Goal: Task Accomplishment & Management: Complete application form

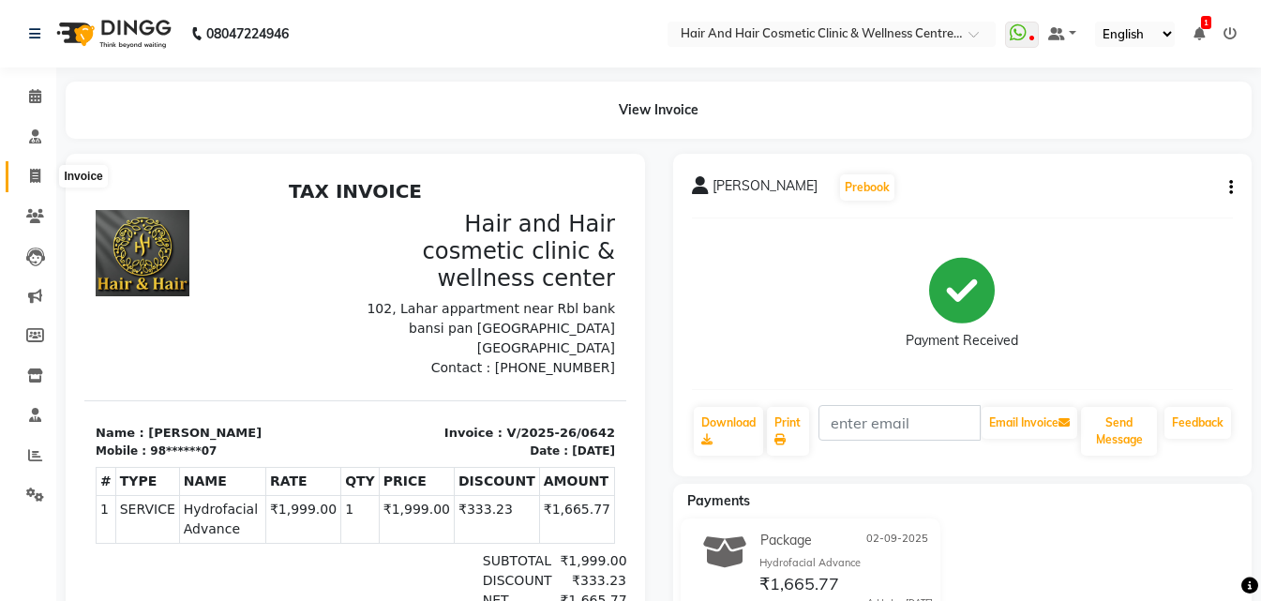
click at [39, 173] on icon at bounding box center [35, 176] width 10 height 14
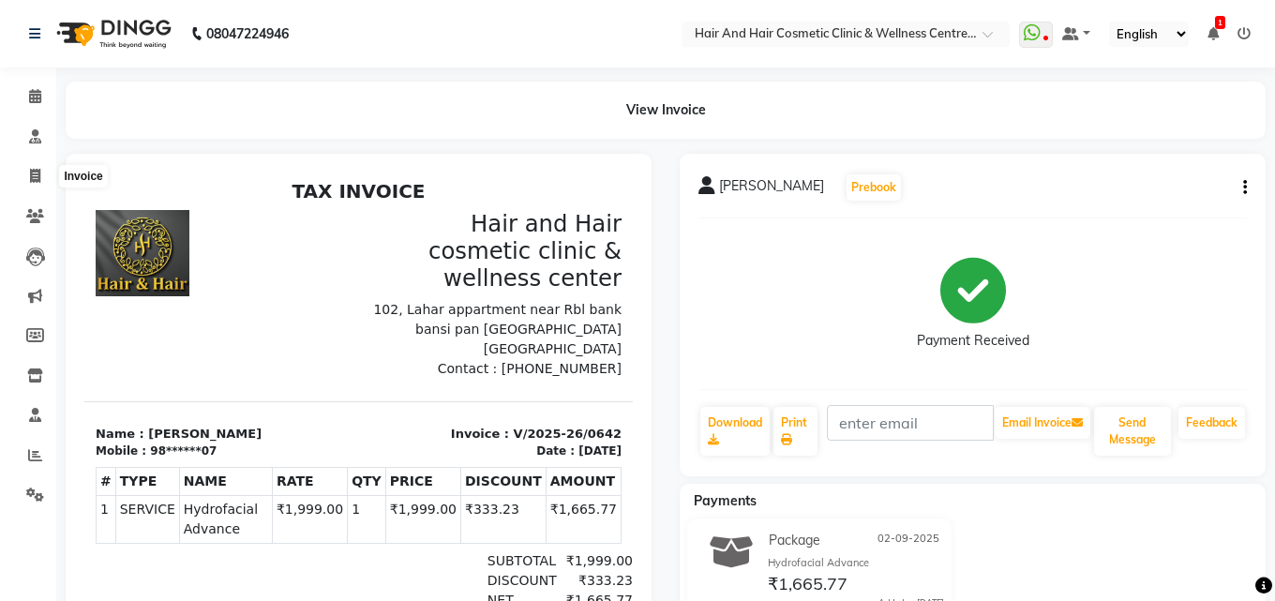
select select "service"
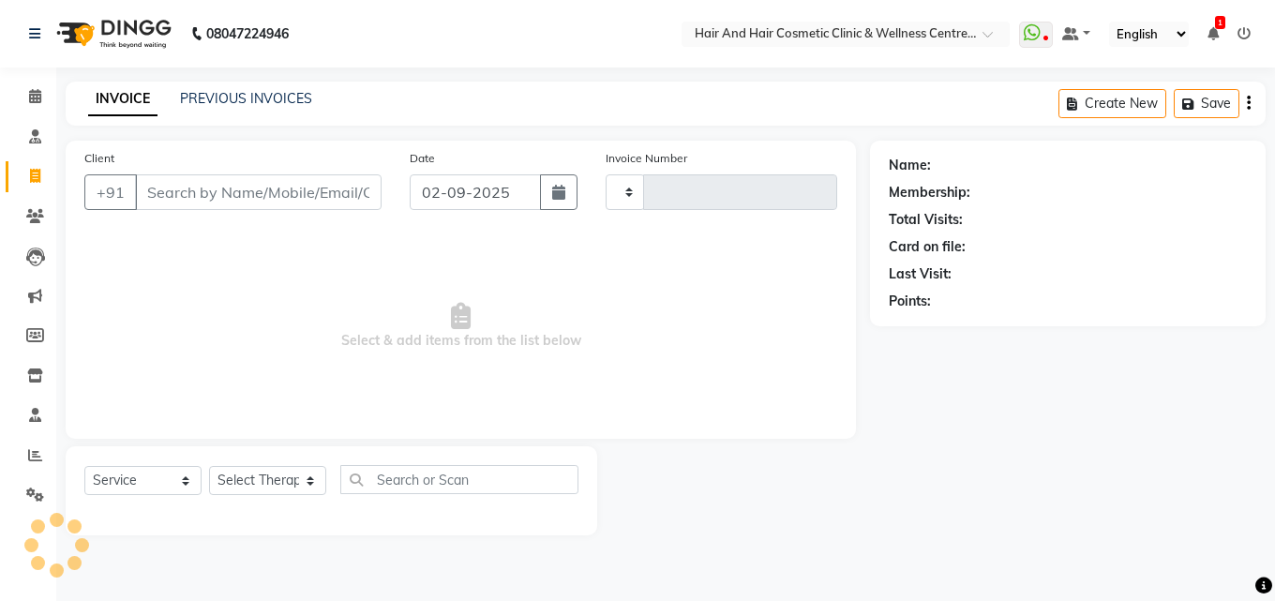
type input "0643"
select select "5272"
click at [177, 197] on input "Client" at bounding box center [258, 192] width 247 height 36
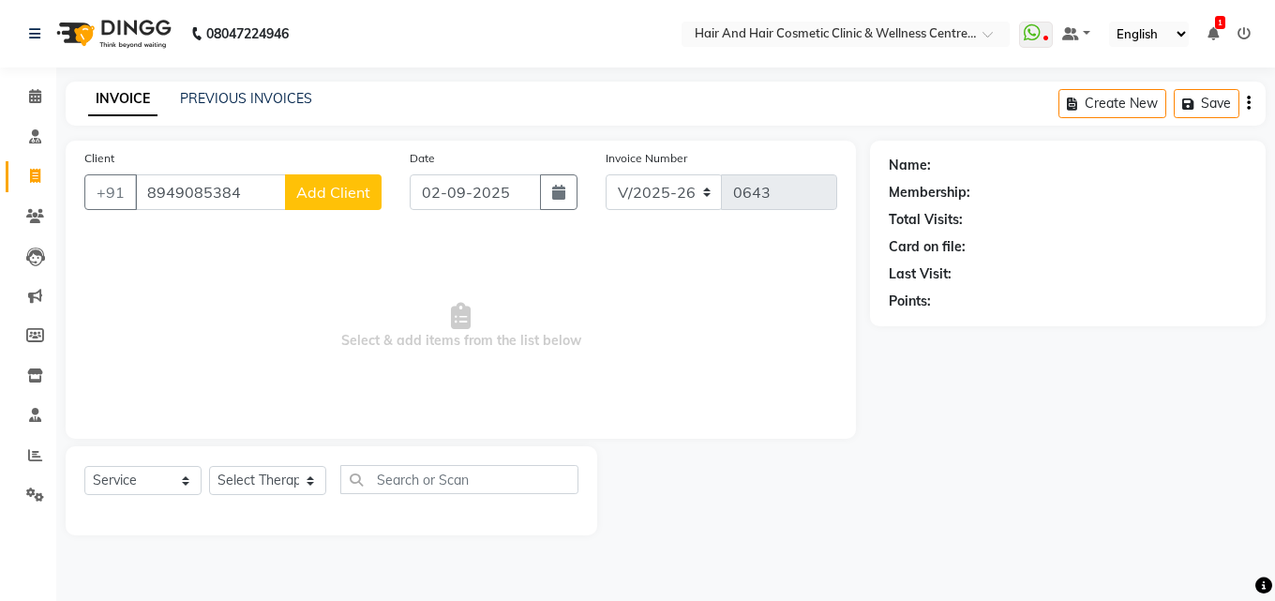
type input "8949085384"
click at [307, 200] on span "Add Client" at bounding box center [333, 192] width 74 height 19
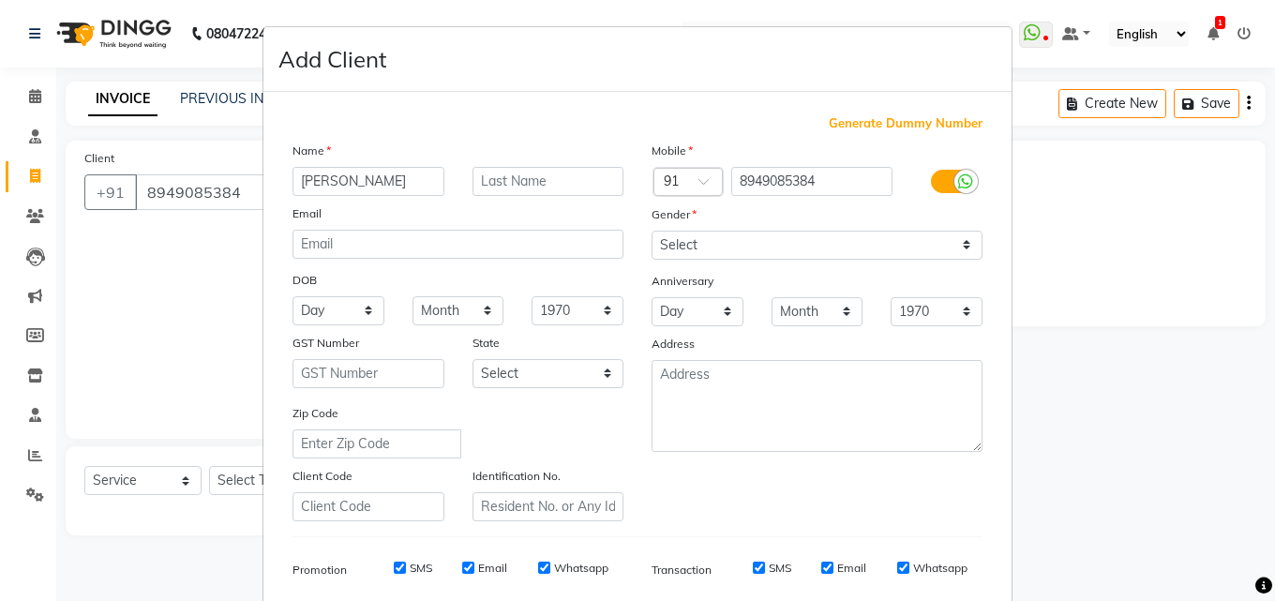
type input "[PERSON_NAME]"
click at [731, 247] on select "Select [DEMOGRAPHIC_DATA] [DEMOGRAPHIC_DATA] Other Prefer Not To Say" at bounding box center [817, 245] width 331 height 29
select select "[DEMOGRAPHIC_DATA]"
click at [652, 231] on select "Select [DEMOGRAPHIC_DATA] [DEMOGRAPHIC_DATA] Other Prefer Not To Say" at bounding box center [817, 245] width 331 height 29
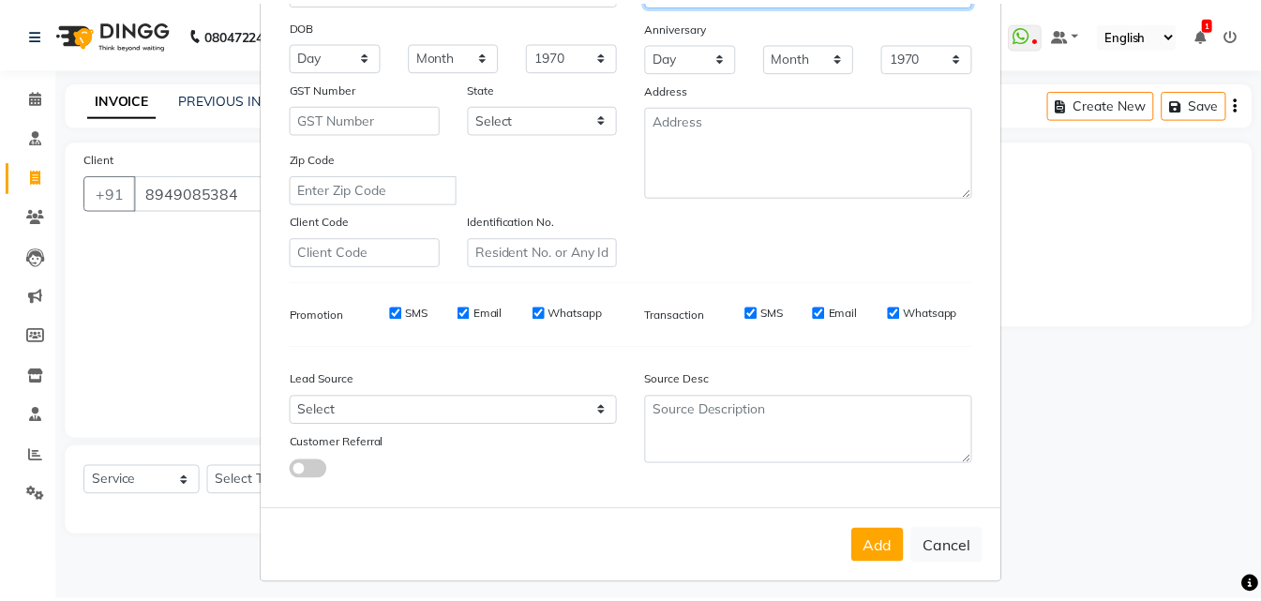
scroll to position [264, 0]
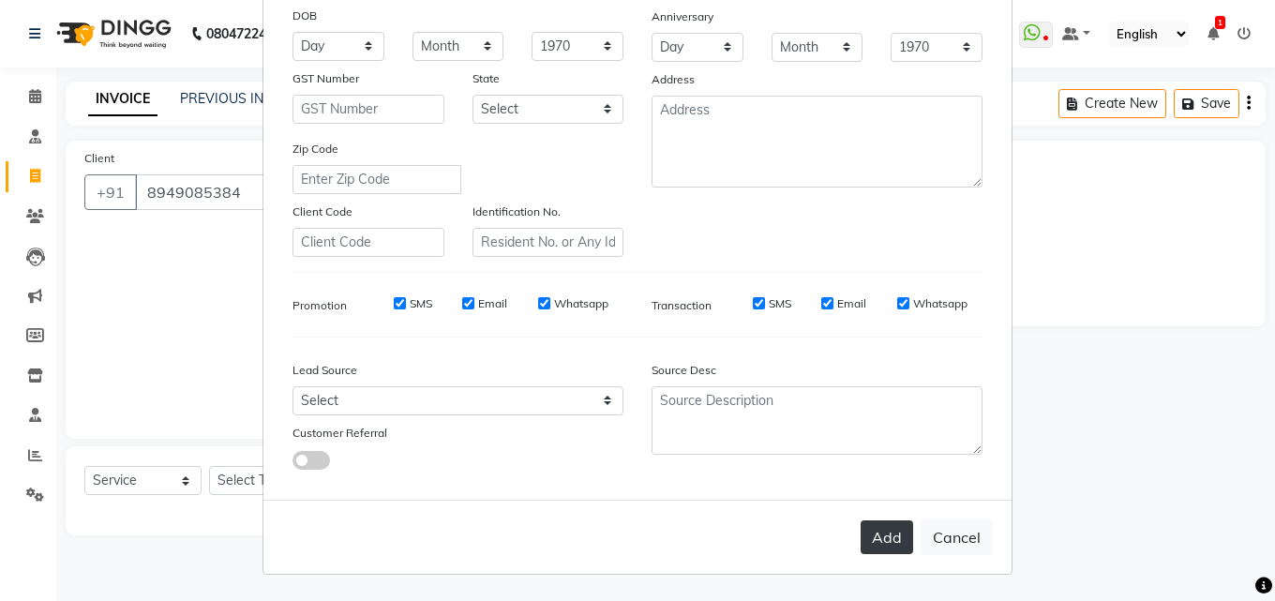
click at [880, 531] on button "Add" at bounding box center [887, 537] width 52 height 34
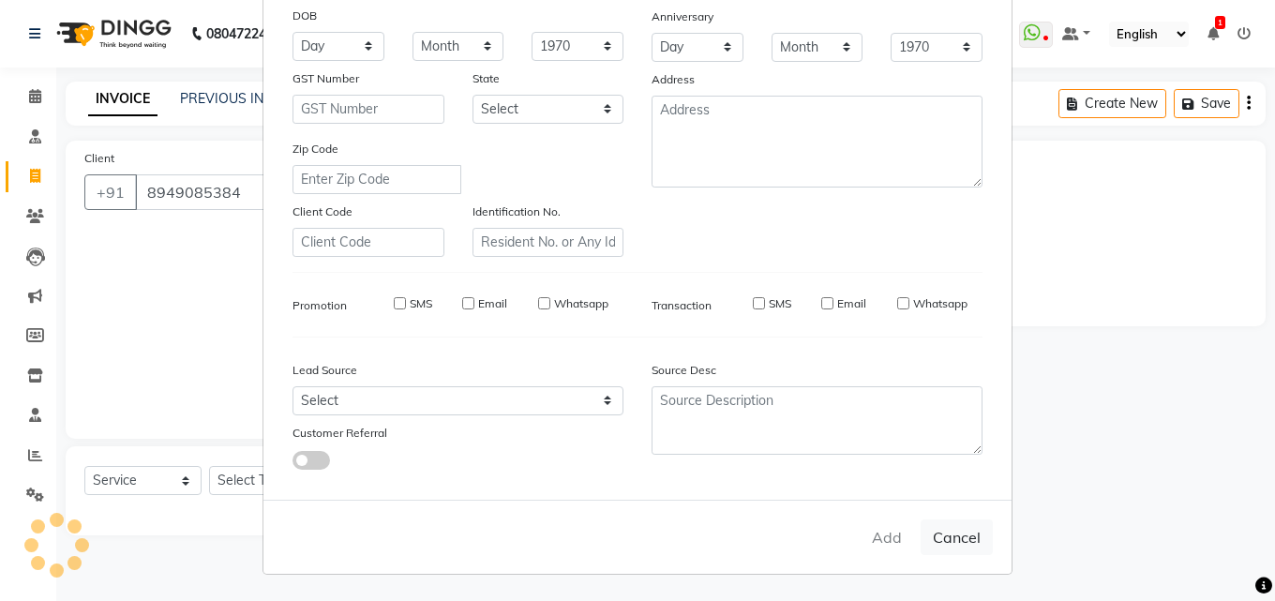
type input "89******84"
select select
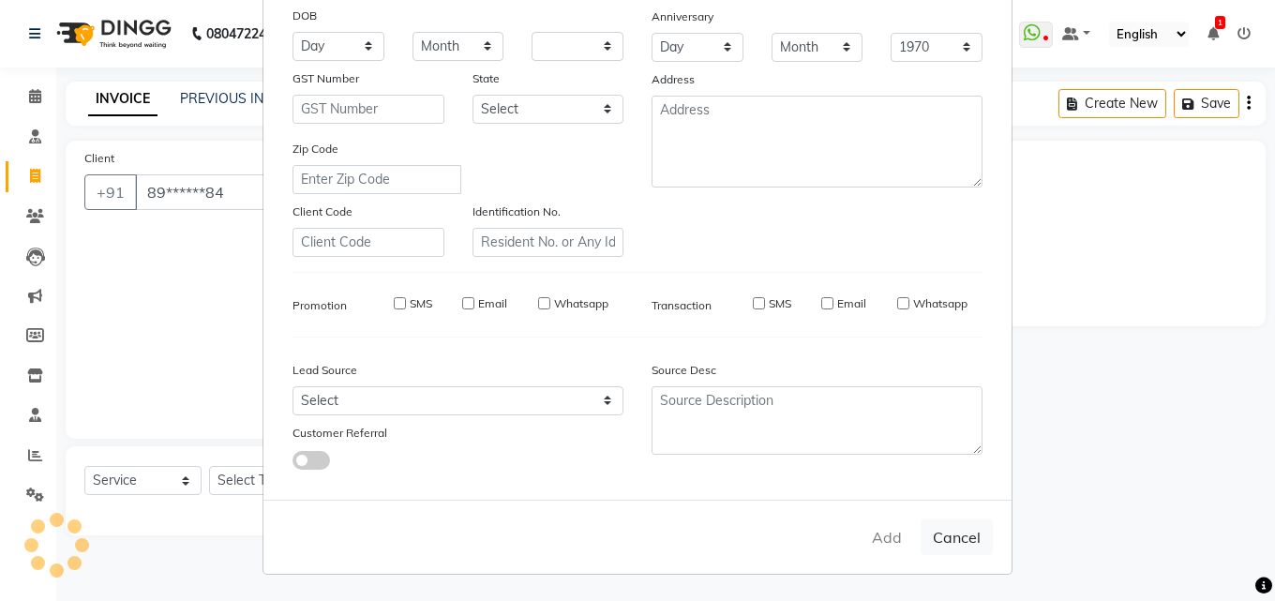
select select
checkbox input "false"
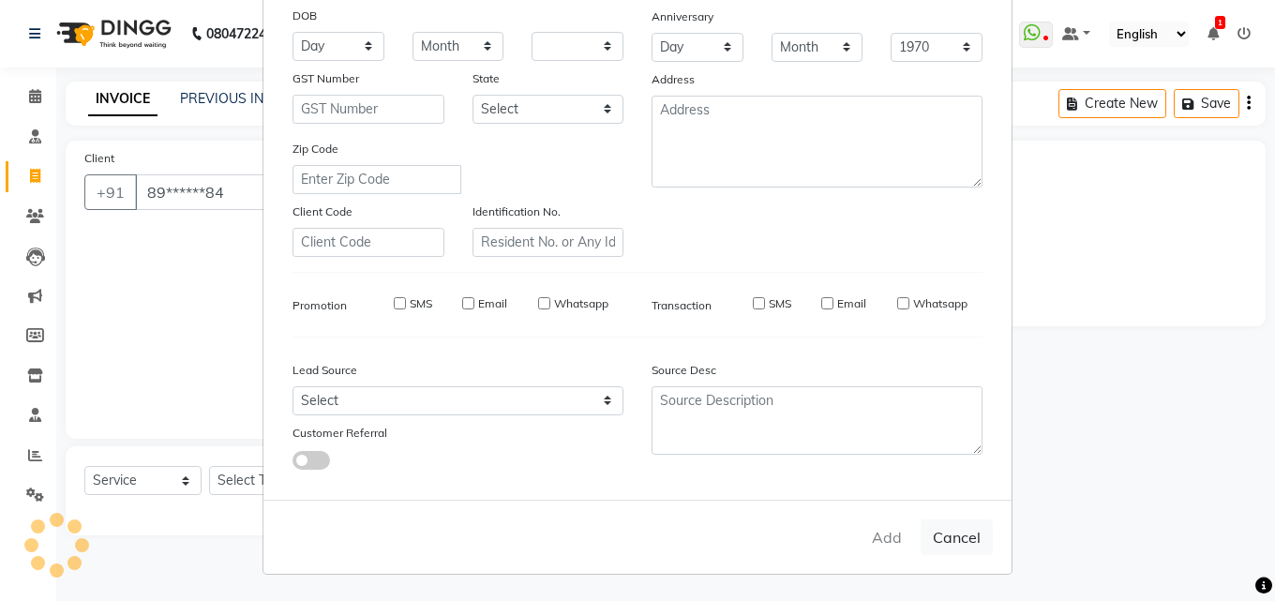
checkbox input "false"
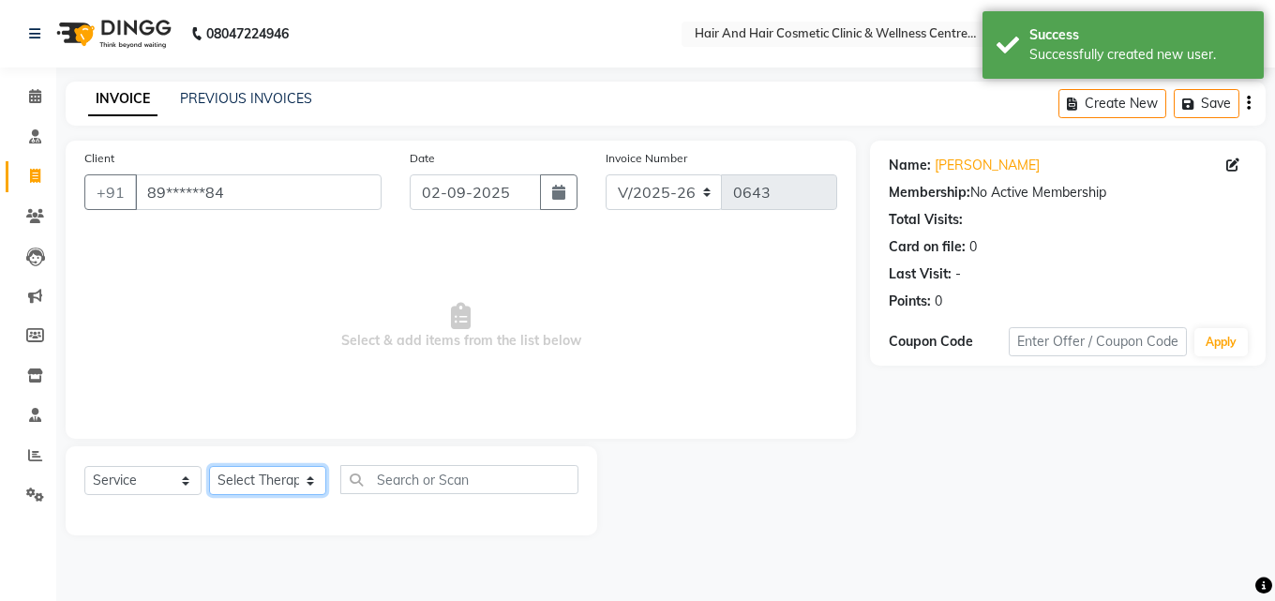
click at [251, 477] on select "Select Therapist [PERSON_NAME] [PERSON_NAME] DR [PERSON_NAME] Frontdesk [PERSON…" at bounding box center [267, 480] width 117 height 29
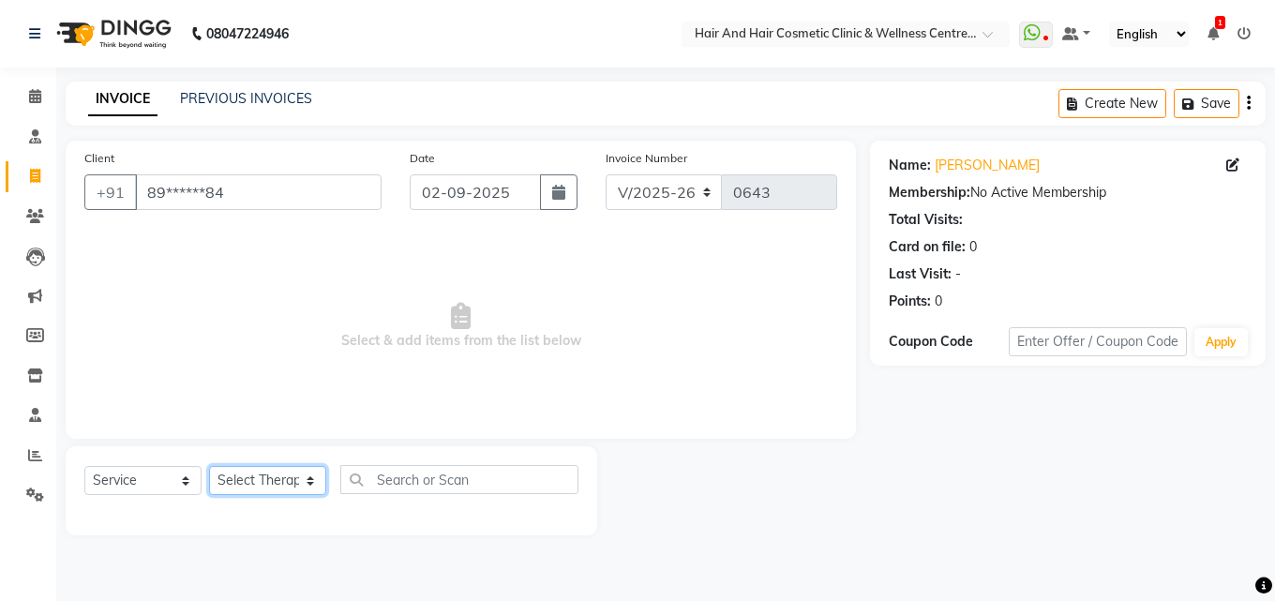
select select "34516"
click at [209, 466] on select "Select Therapist [PERSON_NAME] [PERSON_NAME] DR [PERSON_NAME] Frontdesk [PERSON…" at bounding box center [267, 480] width 117 height 29
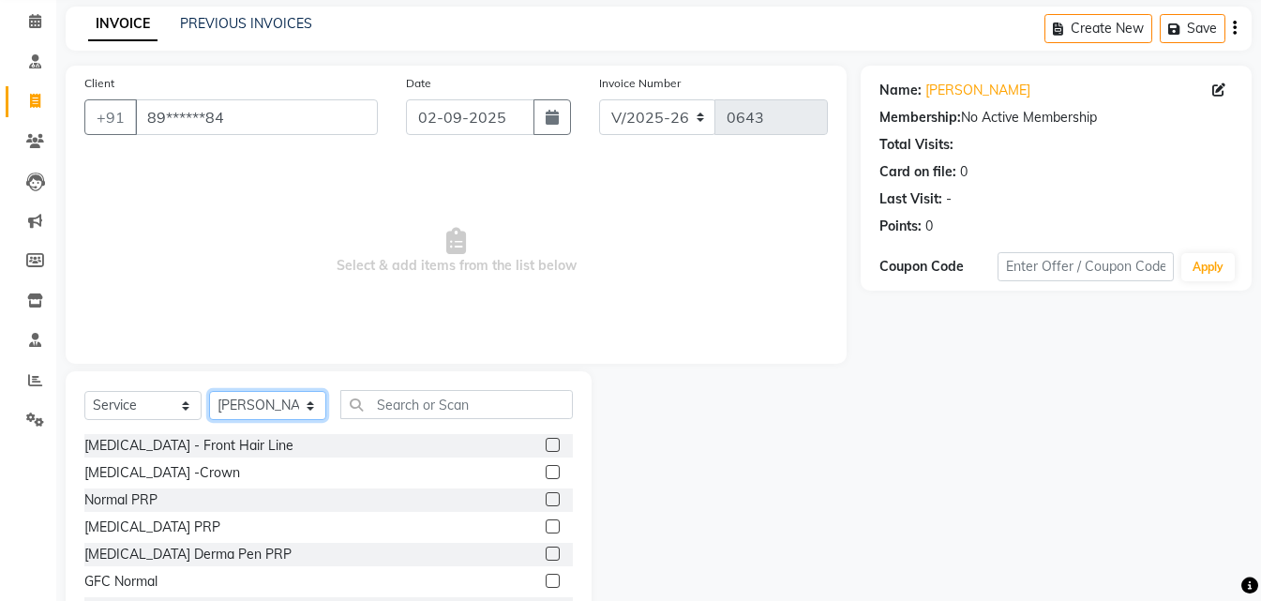
scroll to position [150, 0]
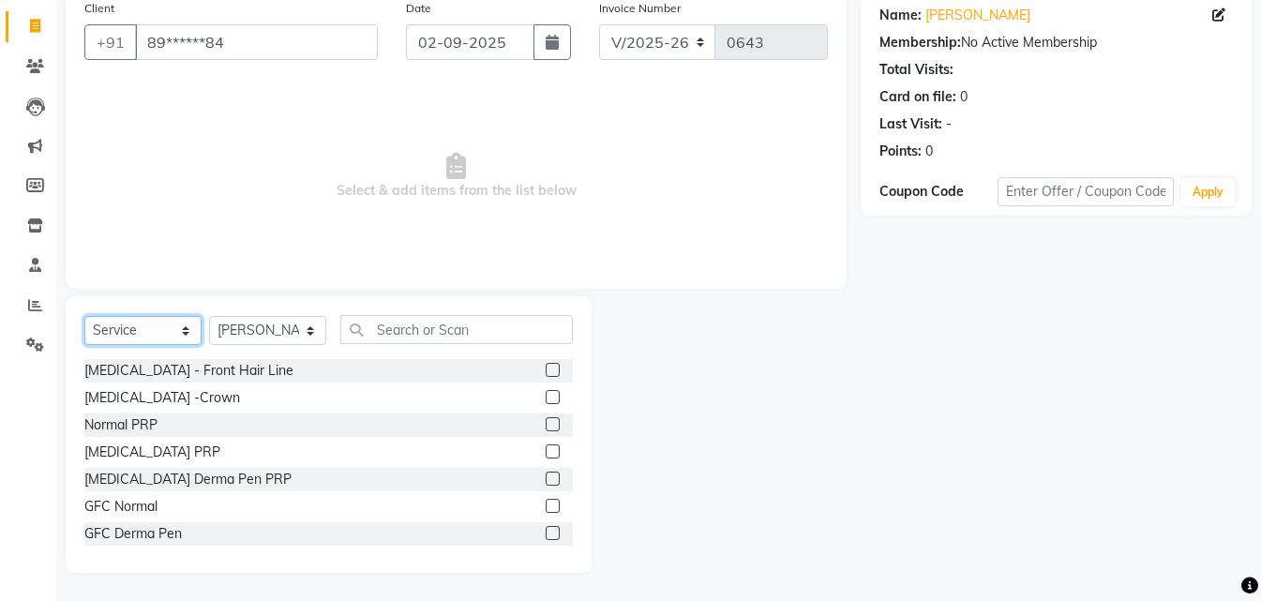
click at [157, 340] on select "Select Service Product Membership Package Voucher Prepaid Gift Card" at bounding box center [142, 330] width 117 height 29
select select "package"
click at [84, 316] on select "Select Service Product Membership Package Voucher Prepaid Gift Card" at bounding box center [142, 330] width 117 height 29
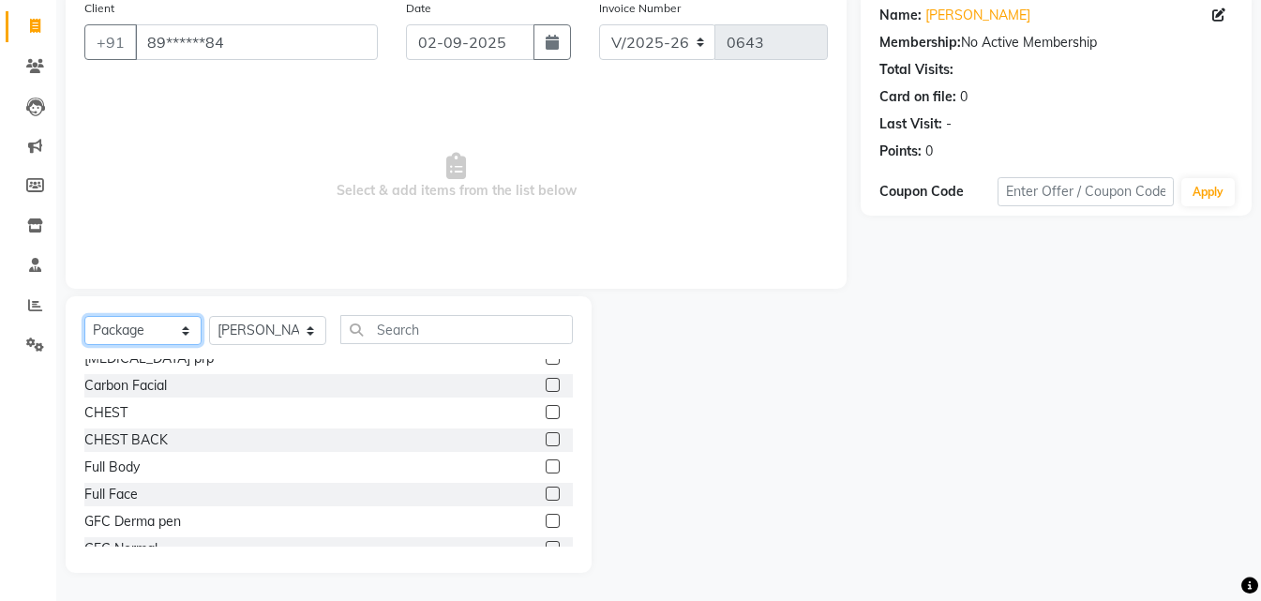
scroll to position [187, 0]
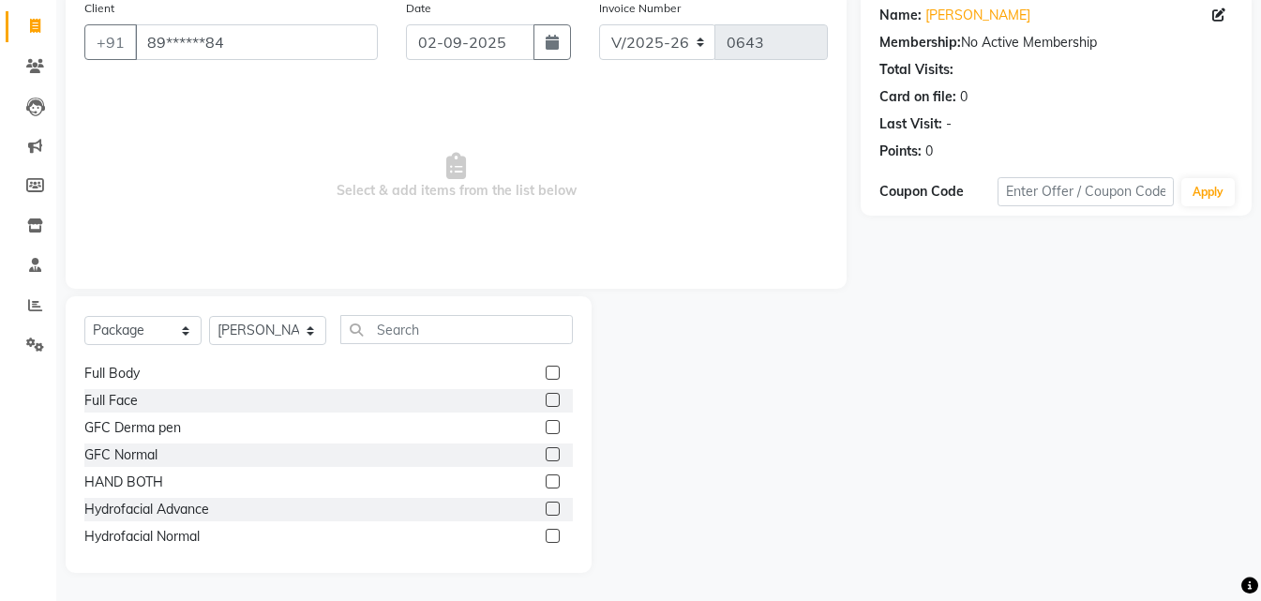
click at [546, 511] on label at bounding box center [553, 509] width 14 height 14
click at [546, 511] on input "checkbox" at bounding box center [552, 509] width 12 height 12
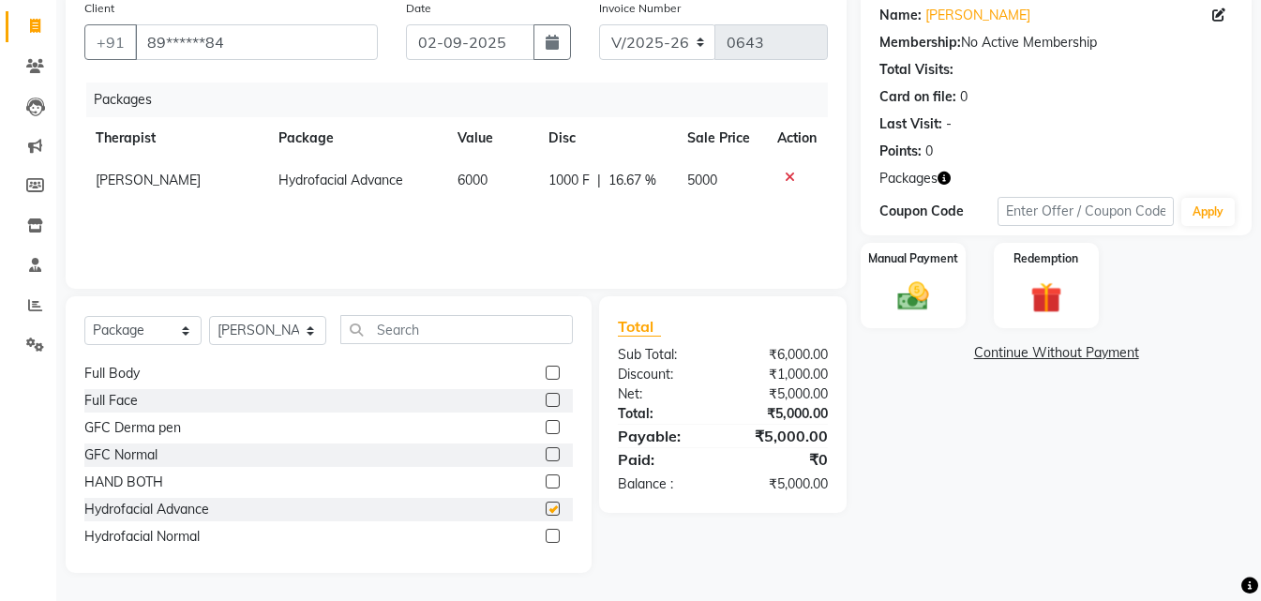
checkbox input "false"
click at [928, 298] on img at bounding box center [913, 296] width 52 height 37
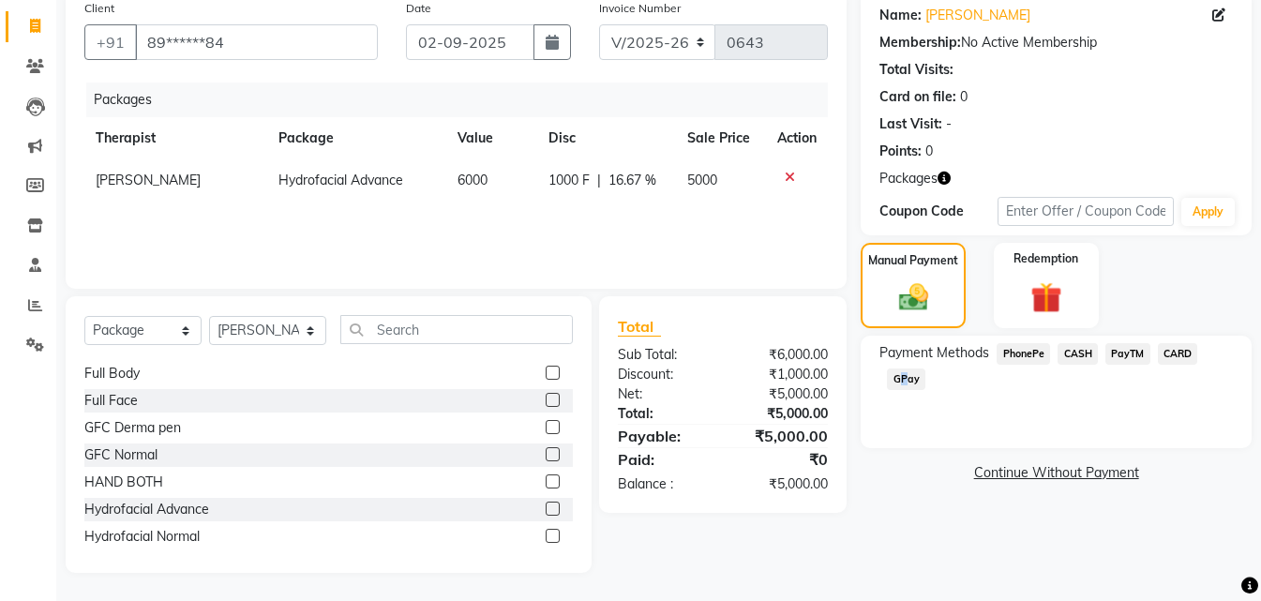
click at [897, 383] on span "GPay" at bounding box center [906, 379] width 38 height 22
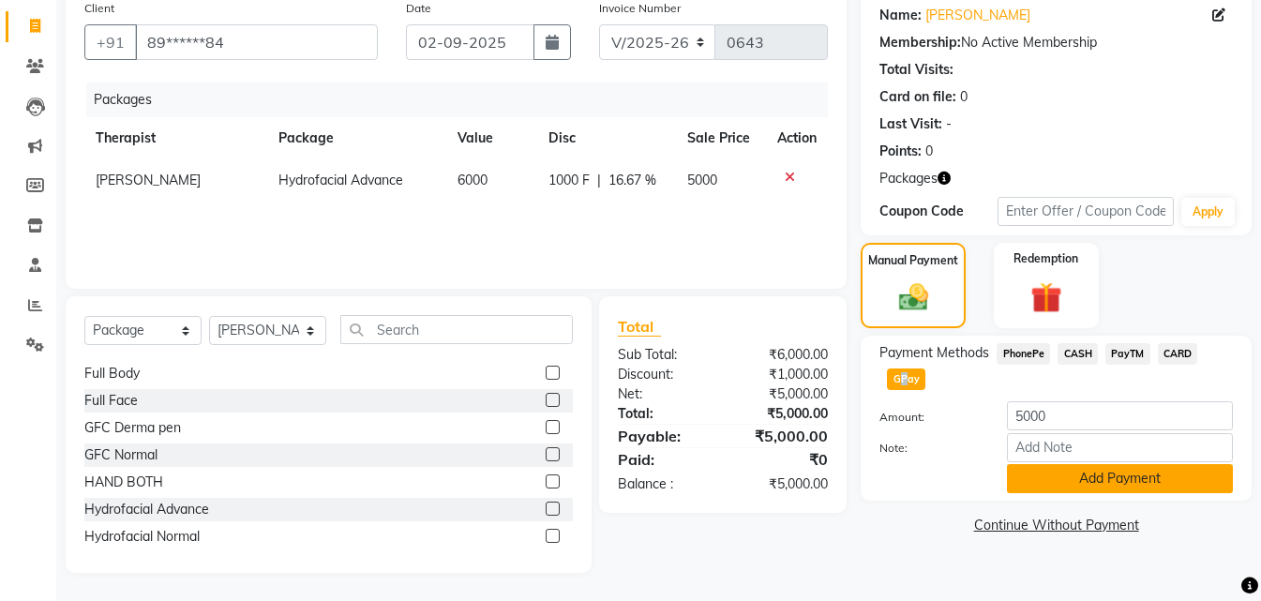
click at [1028, 480] on button "Add Payment" at bounding box center [1120, 478] width 226 height 29
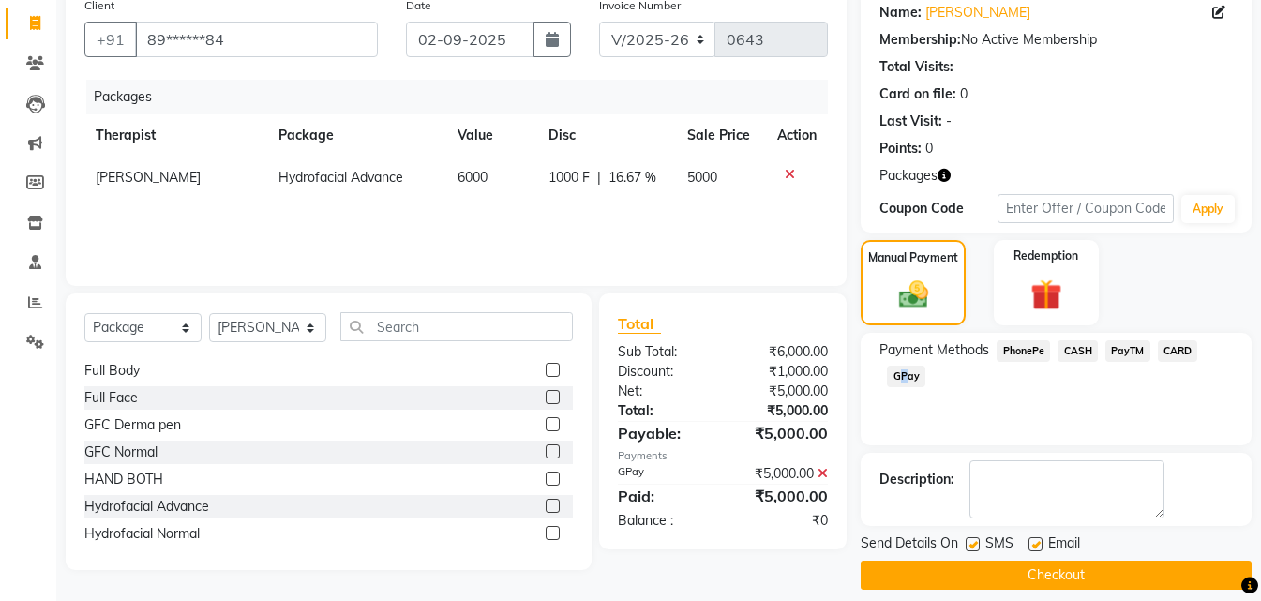
scroll to position [170, 0]
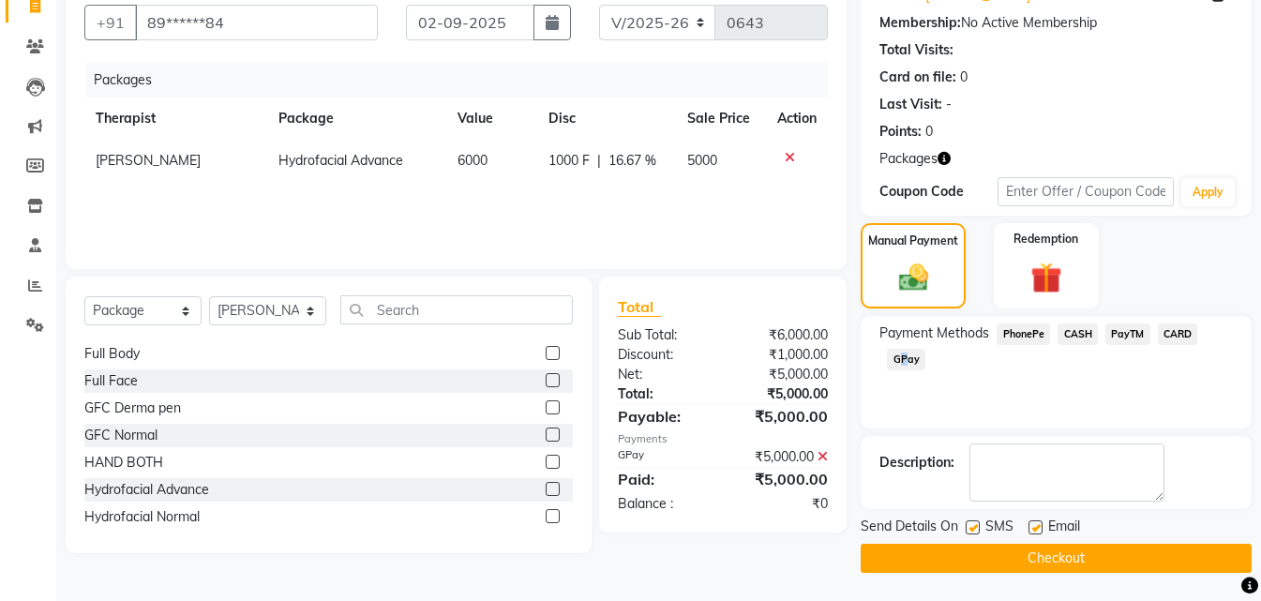
click at [1000, 562] on button "Checkout" at bounding box center [1056, 558] width 391 height 29
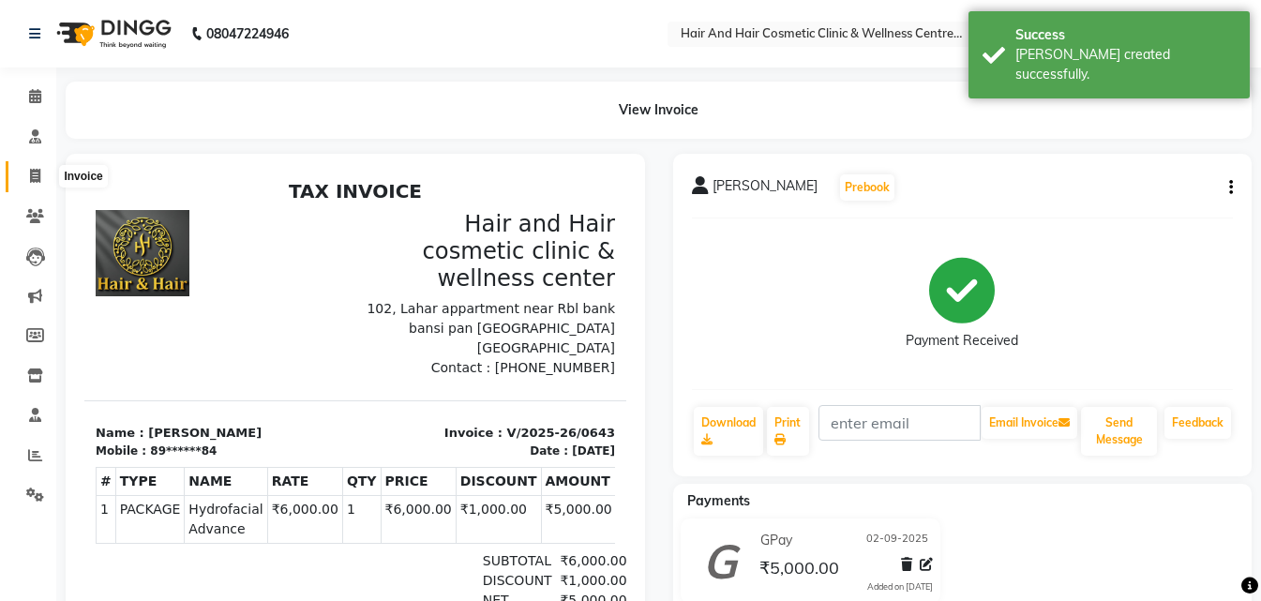
click at [38, 179] on icon at bounding box center [35, 176] width 10 height 14
select select "service"
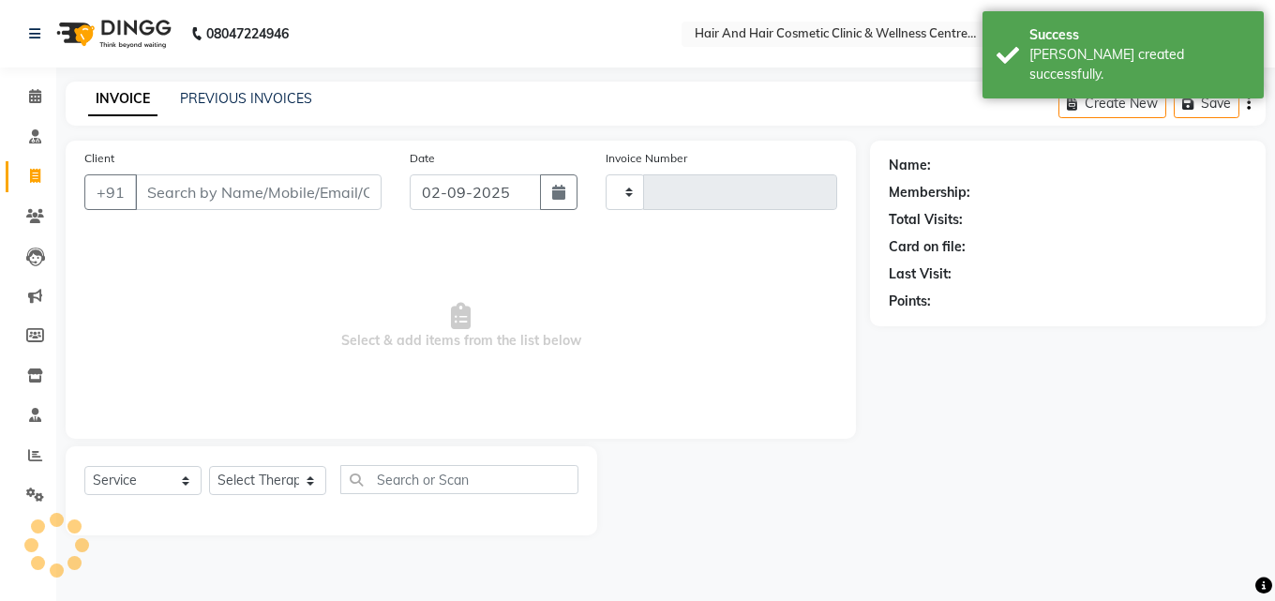
type input "0644"
select select "5272"
click at [241, 195] on input "Client" at bounding box center [258, 192] width 247 height 36
click at [258, 190] on input "Client" at bounding box center [258, 192] width 247 height 36
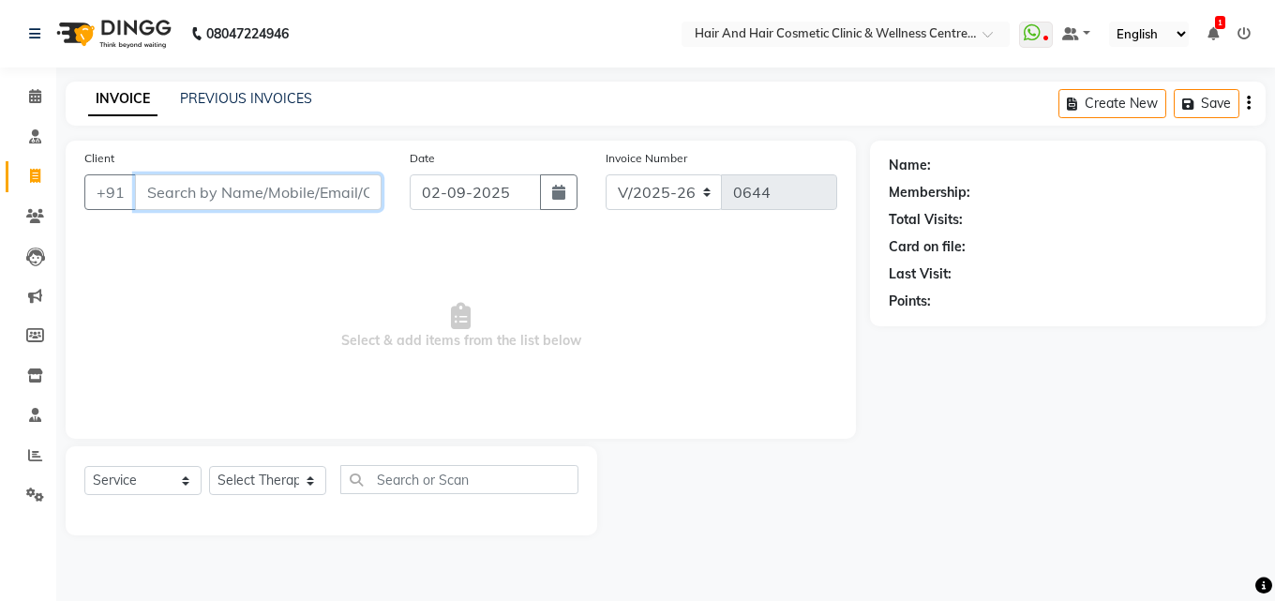
click at [225, 197] on input "Client" at bounding box center [258, 192] width 247 height 36
paste input "8949085384"
type input "8949085384"
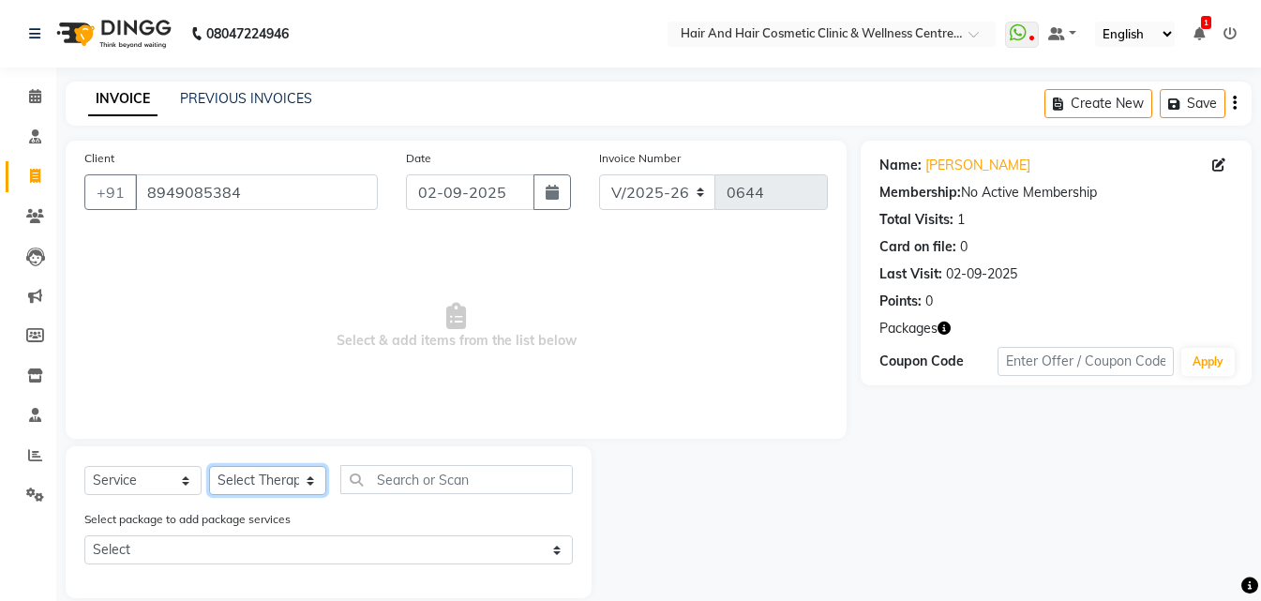
click at [258, 474] on select "Select Therapist [PERSON_NAME] [PERSON_NAME] DR [PERSON_NAME] Frontdesk [PERSON…" at bounding box center [267, 480] width 117 height 29
select select "34518"
click at [209, 466] on select "Select Therapist [PERSON_NAME] [PERSON_NAME] DR [PERSON_NAME] Frontdesk [PERSON…" at bounding box center [267, 480] width 117 height 29
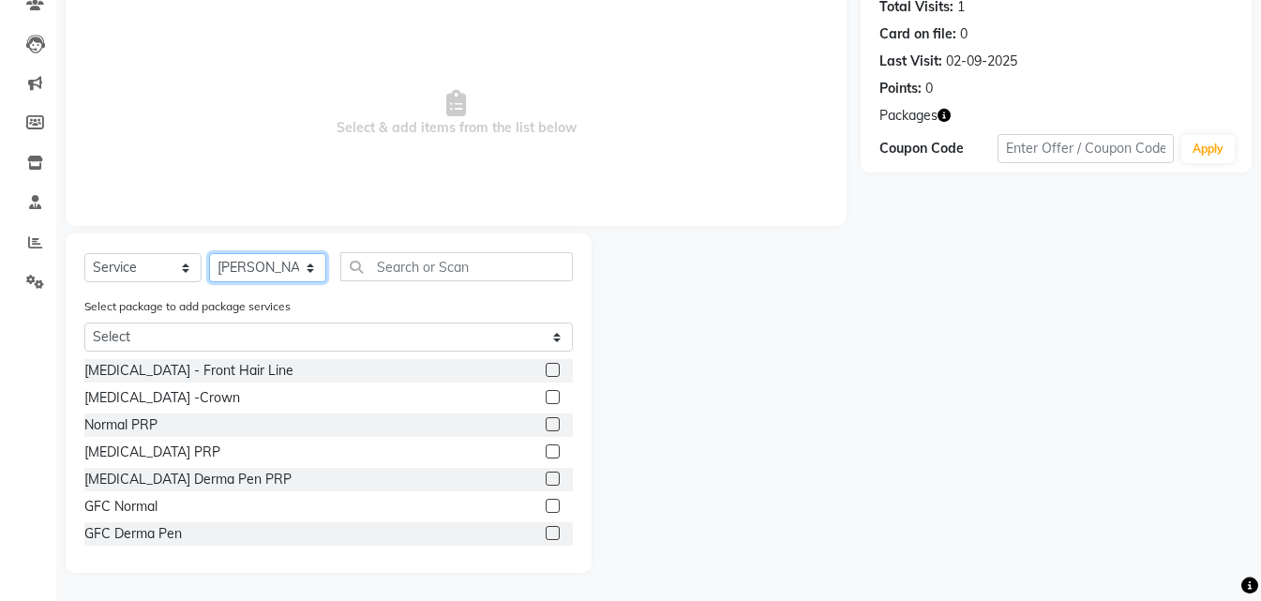
scroll to position [94, 0]
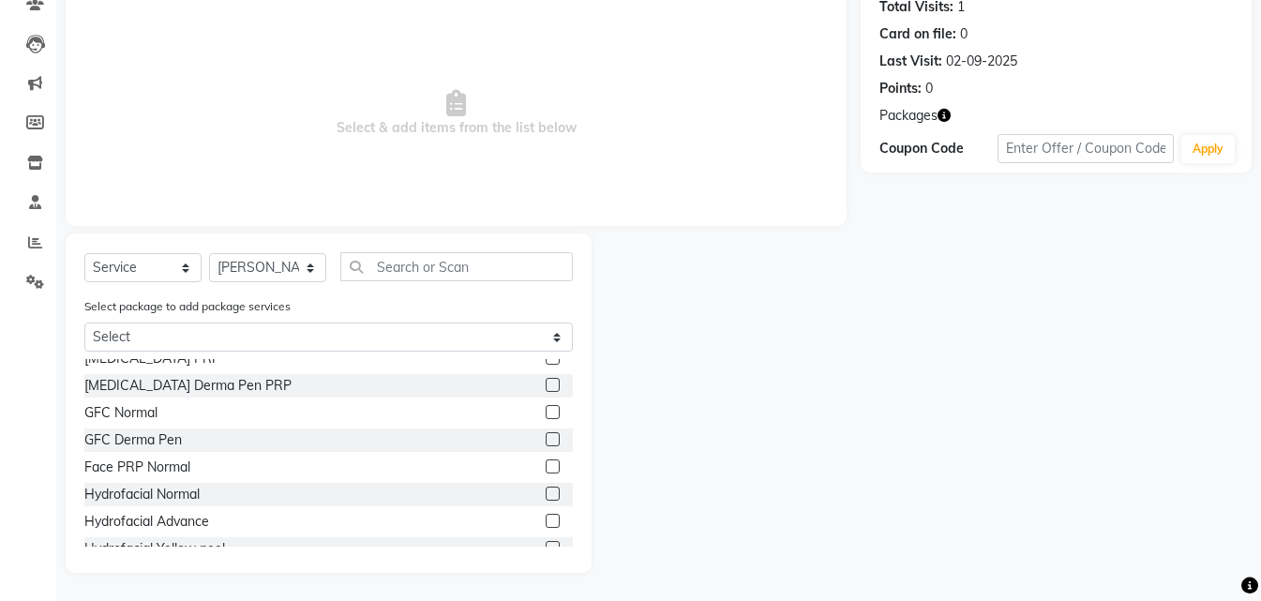
click at [546, 517] on label at bounding box center [553, 521] width 14 height 14
click at [546, 517] on input "checkbox" at bounding box center [552, 522] width 12 height 12
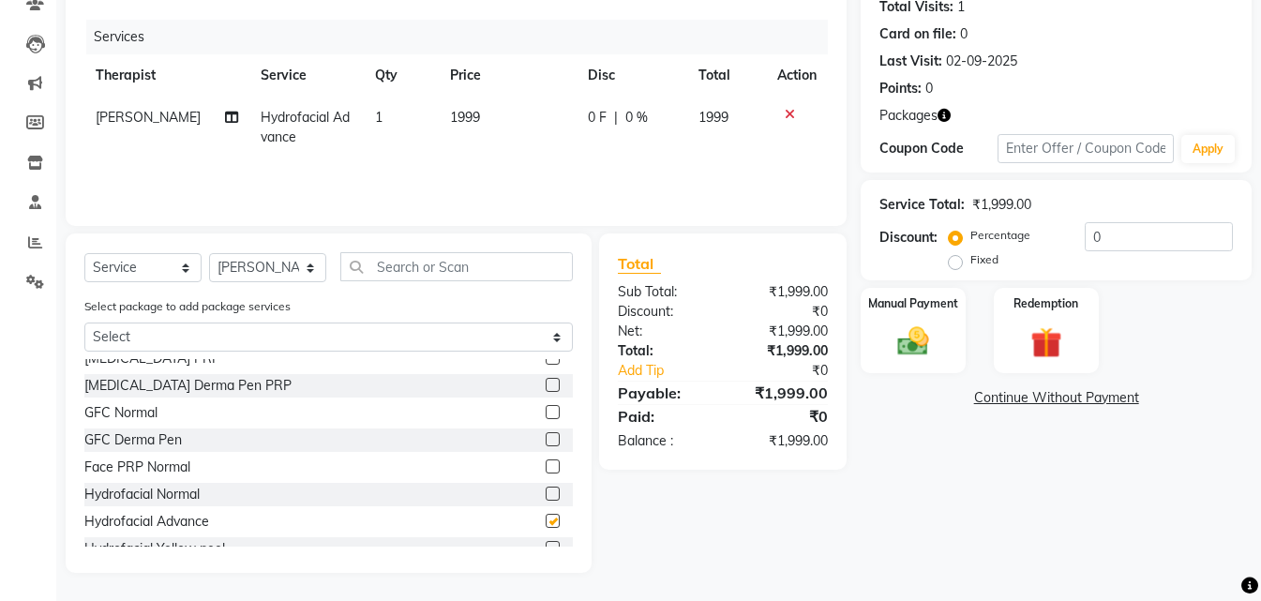
checkbox input "false"
click at [1053, 327] on img at bounding box center [1046, 342] width 52 height 40
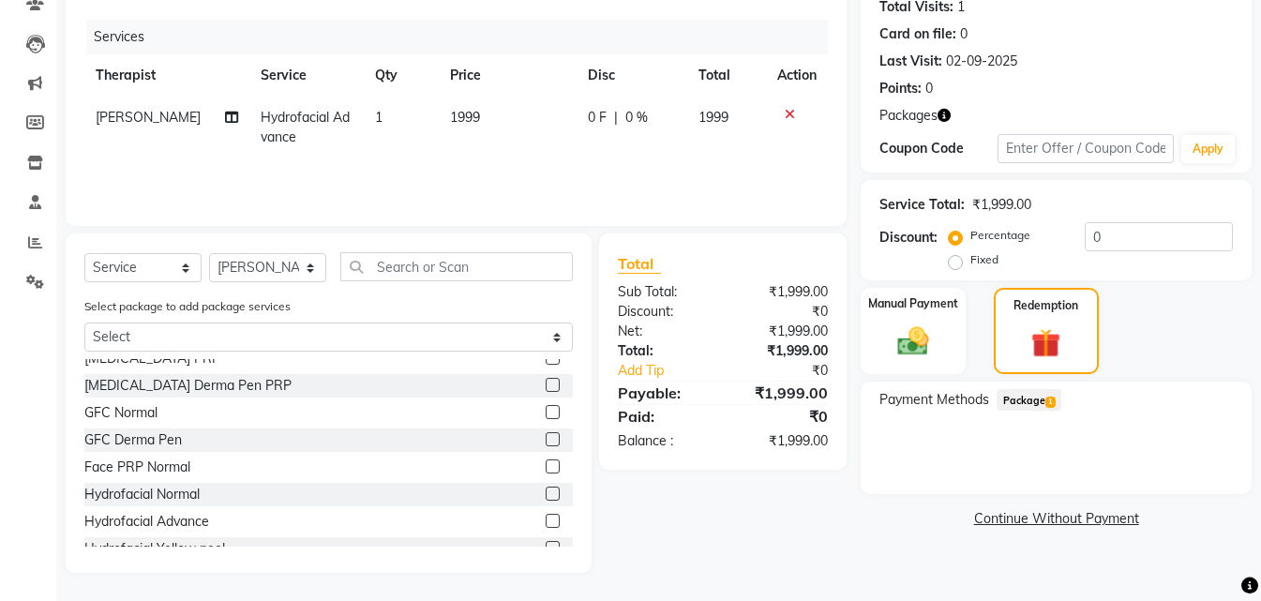
drag, startPoint x: 1040, startPoint y: 380, endPoint x: 1073, endPoint y: 414, distance: 48.4
click at [1027, 409] on span "Package 1" at bounding box center [1028, 400] width 65 height 22
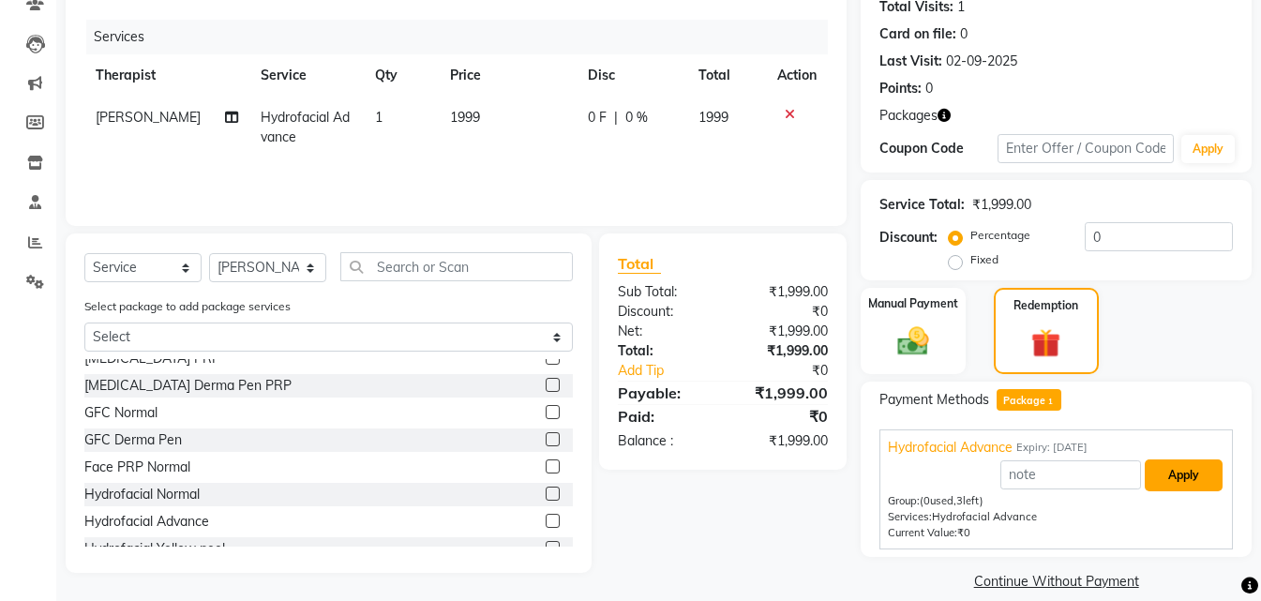
click at [1159, 474] on button "Apply" at bounding box center [1184, 475] width 78 height 32
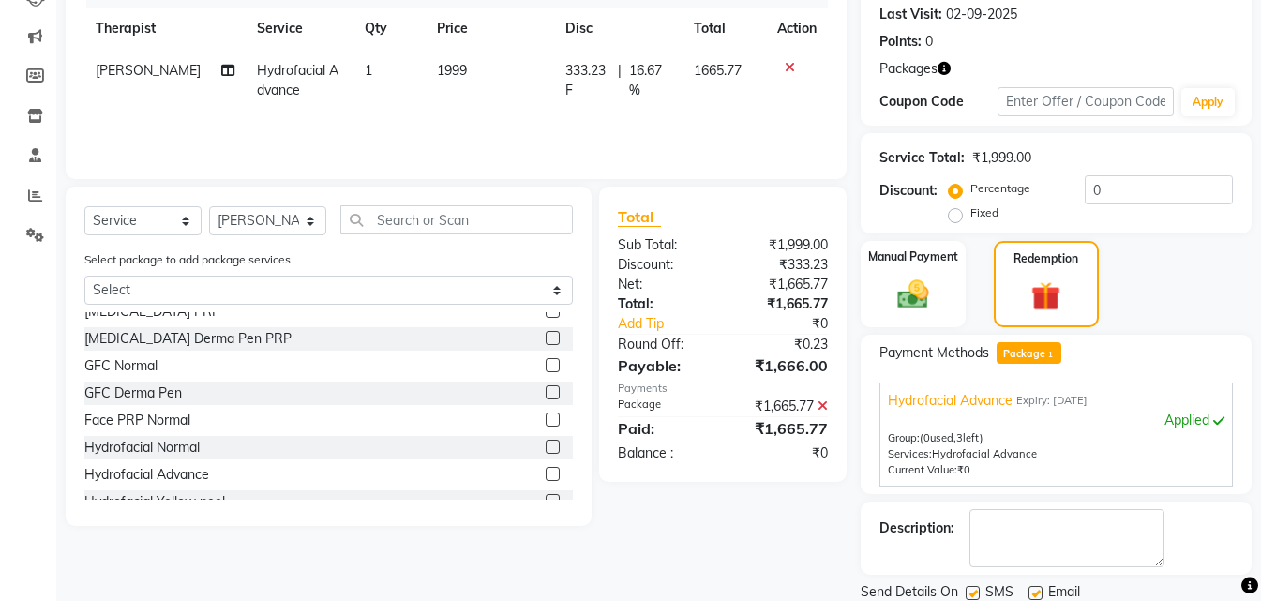
scroll to position [325, 0]
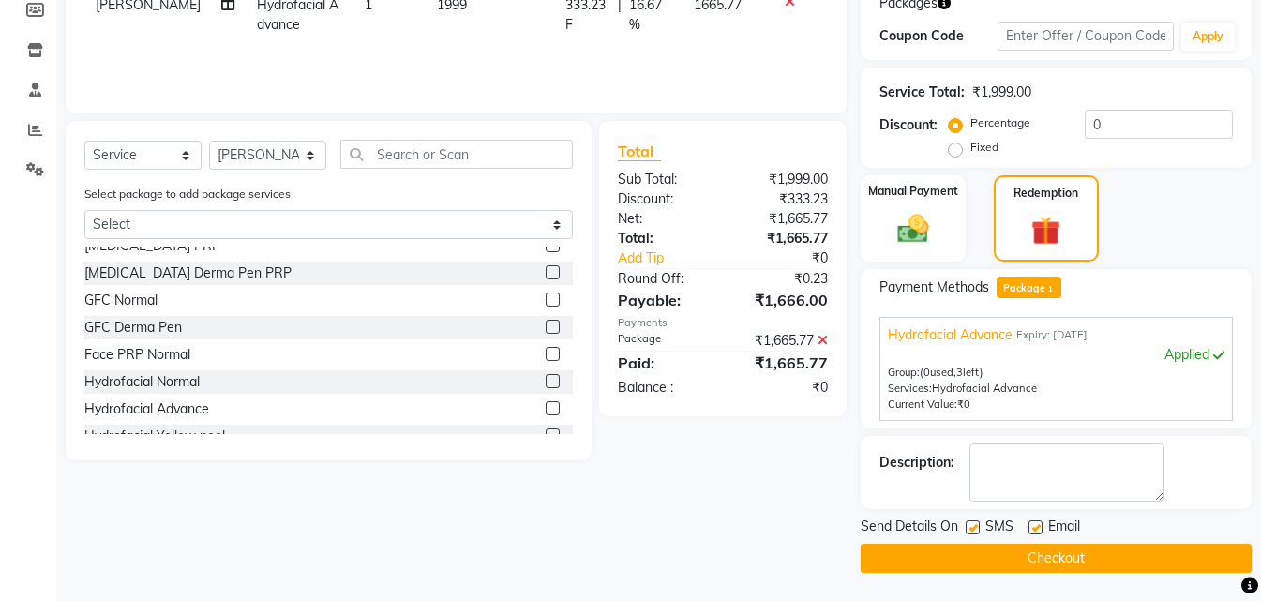
click at [979, 527] on label at bounding box center [973, 527] width 14 height 14
click at [978, 527] on input "checkbox" at bounding box center [972, 528] width 12 height 12
checkbox input "false"
click at [970, 556] on button "Checkout" at bounding box center [1056, 558] width 391 height 29
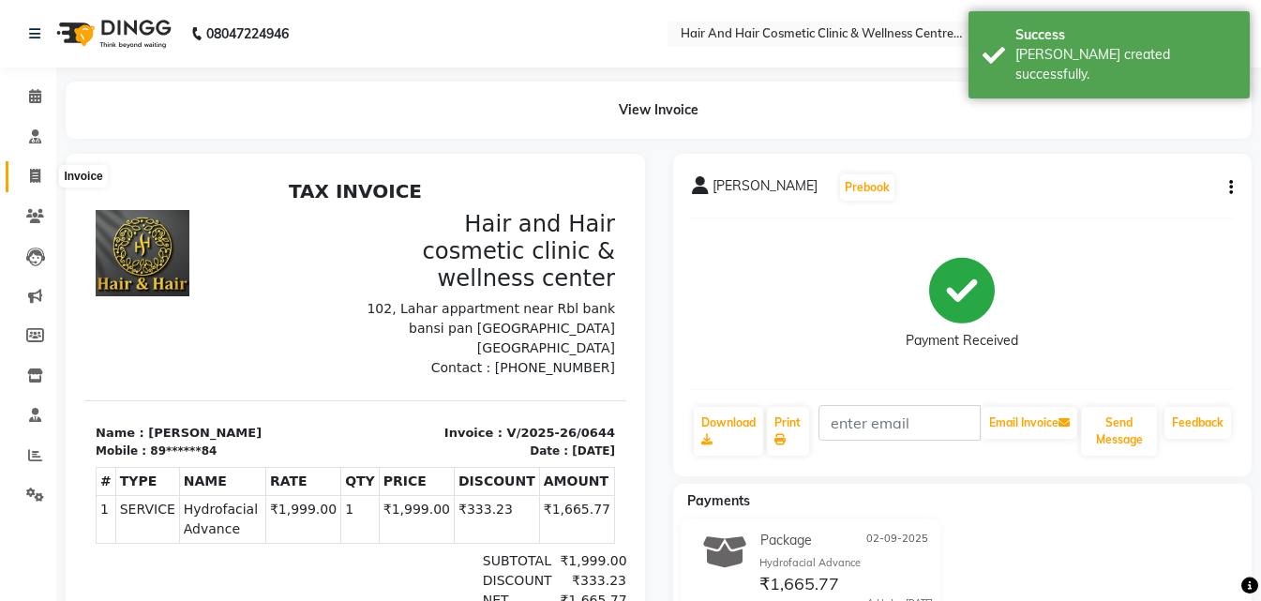
click at [31, 173] on icon at bounding box center [35, 176] width 10 height 14
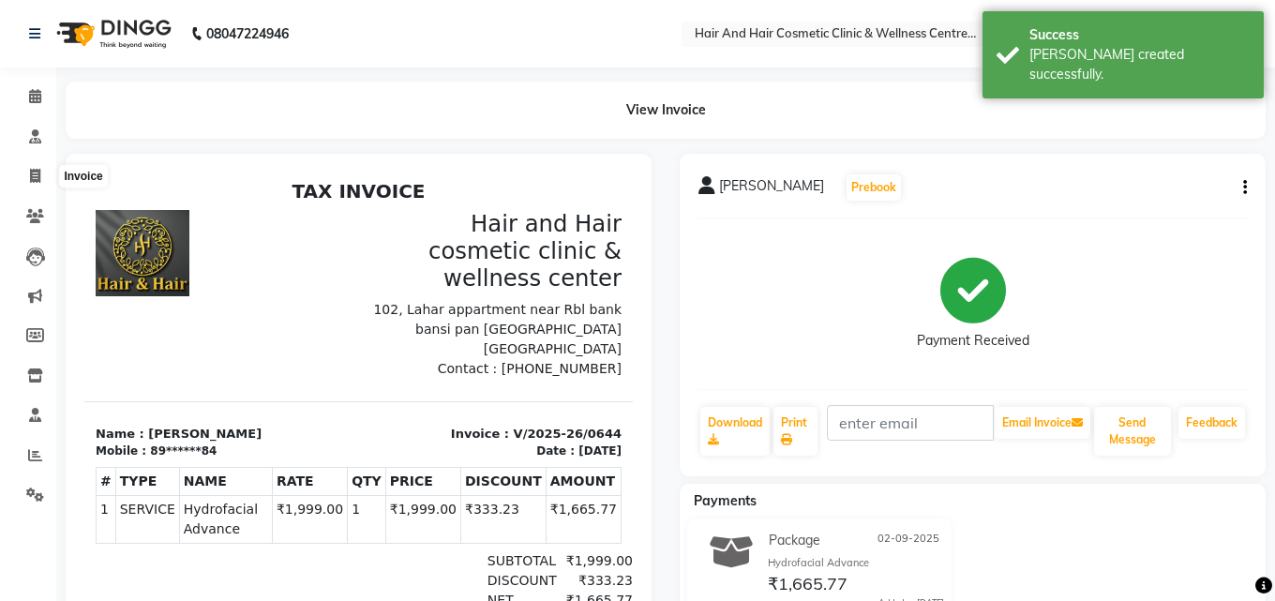
select select "service"
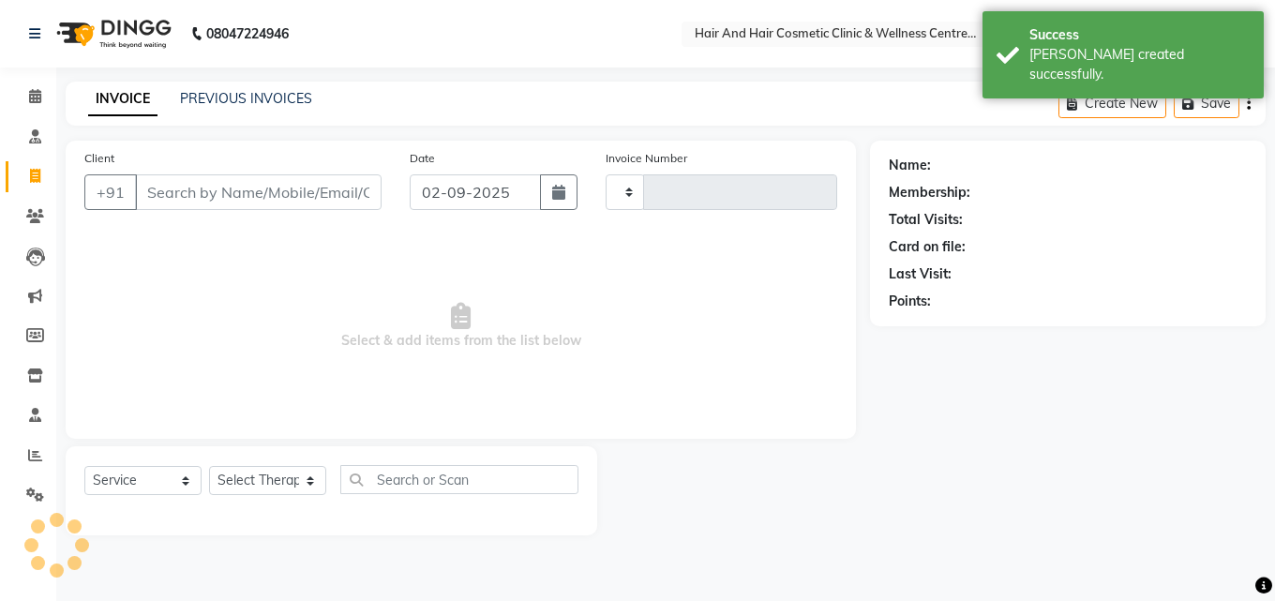
type input "0645"
select select "5272"
click at [213, 196] on input "Client" at bounding box center [258, 192] width 247 height 36
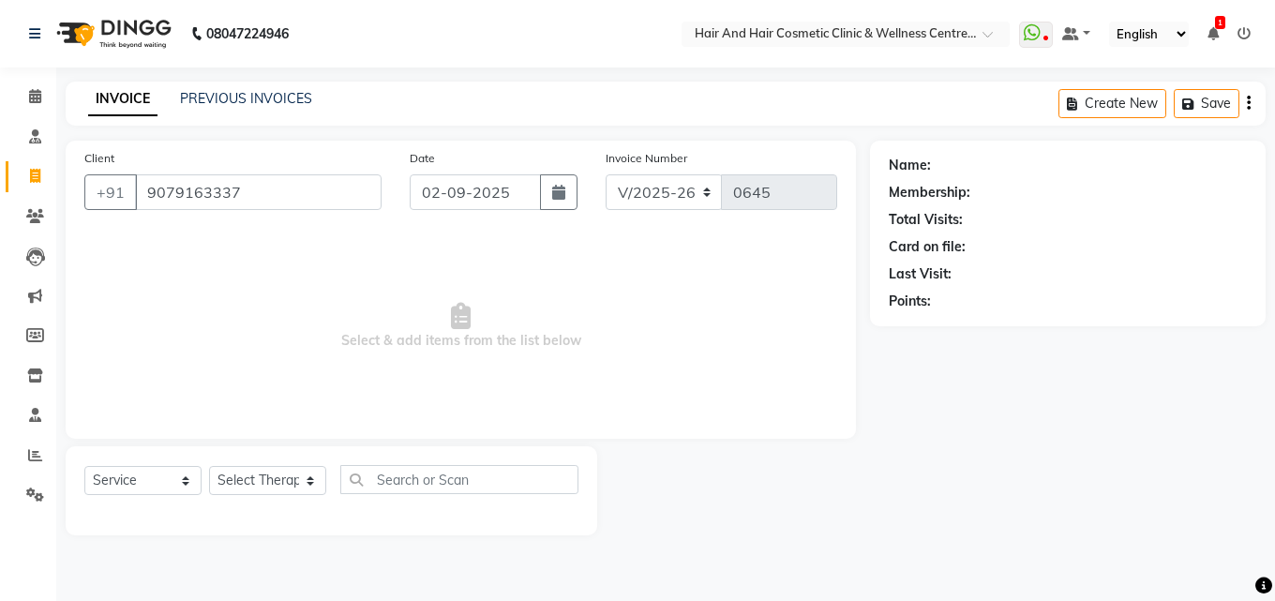
type input "9079163337"
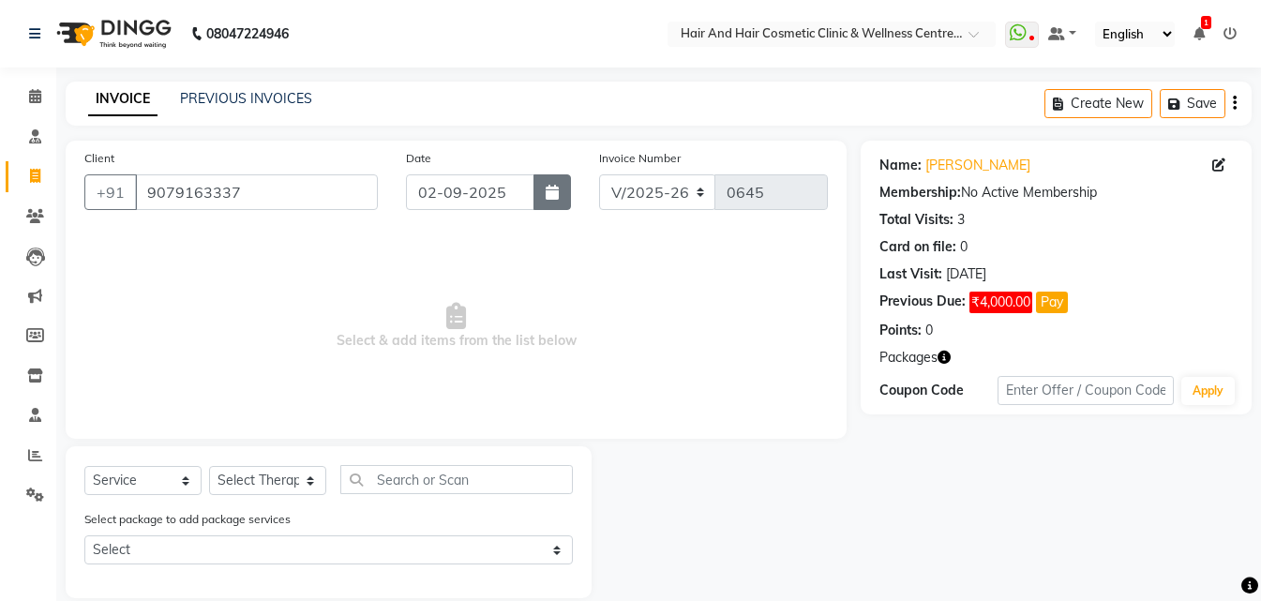
click at [564, 176] on button "button" at bounding box center [551, 192] width 37 height 36
select select "9"
select select "2025"
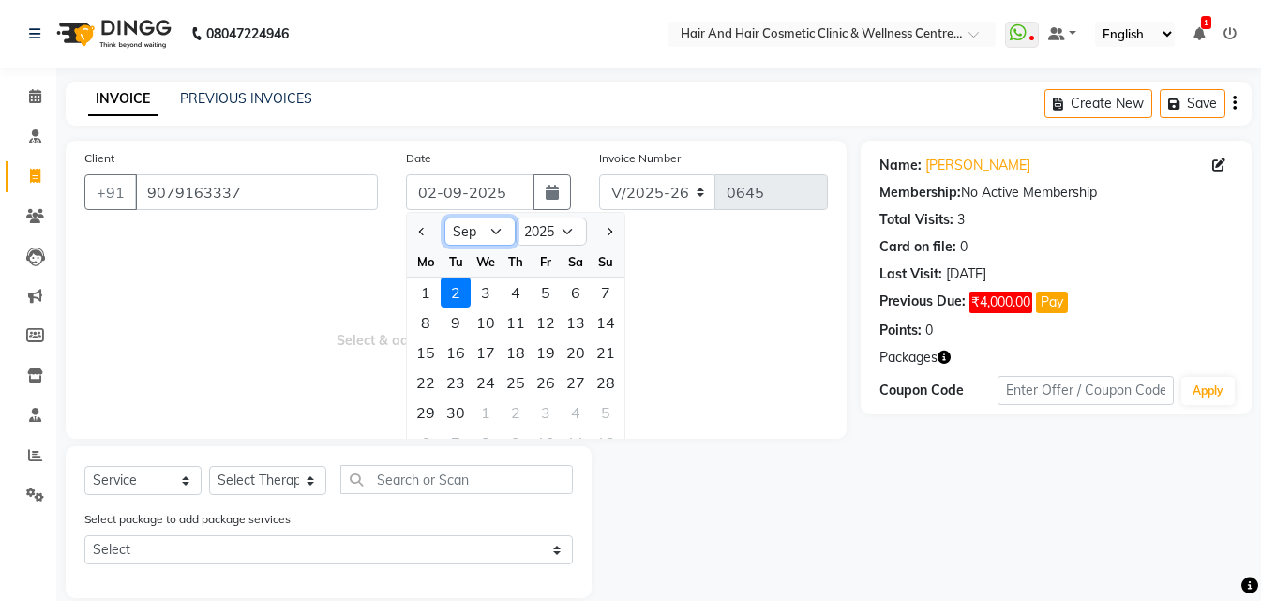
click at [476, 237] on select "Jan Feb Mar Apr May Jun [DATE] Aug Sep Oct Nov Dec" at bounding box center [479, 231] width 71 height 28
select select "7"
click at [444, 217] on select "Jan Feb Mar Apr May Jun [DATE] Aug Sep Oct Nov Dec" at bounding box center [479, 231] width 71 height 28
click at [421, 325] on div "7" at bounding box center [426, 322] width 30 height 30
type input "[DATE]"
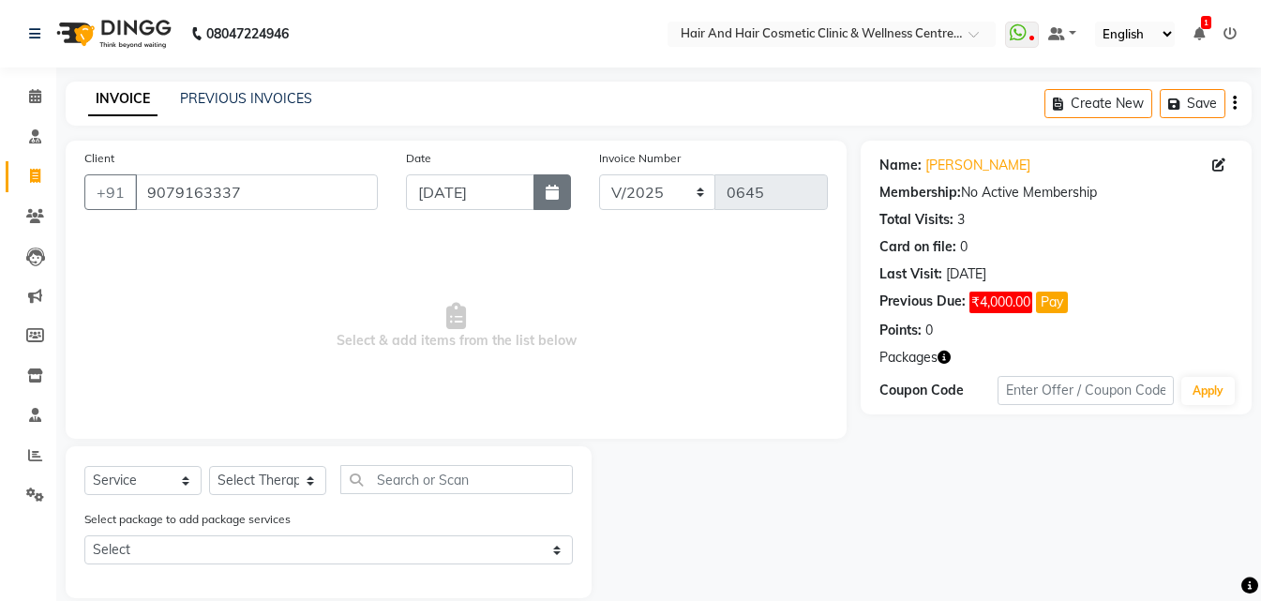
click at [549, 187] on icon "button" at bounding box center [552, 192] width 13 height 15
select select "7"
select select "2025"
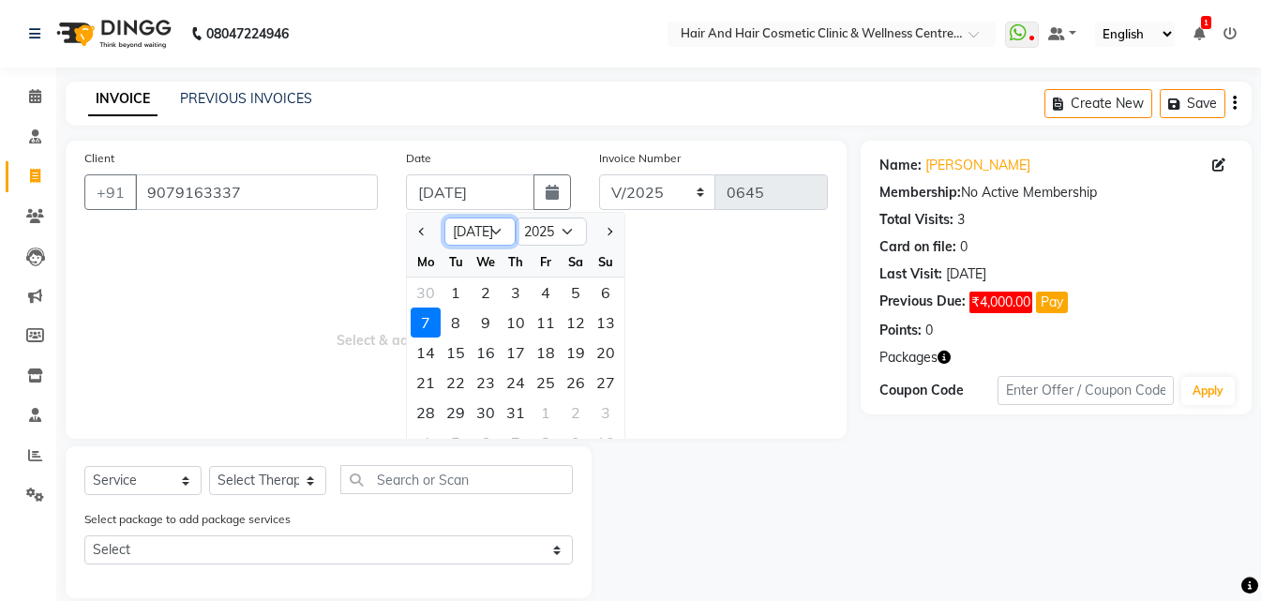
click at [497, 232] on select "Jan Feb Mar Apr May Jun [DATE] Aug Sep Oct Nov Dec" at bounding box center [479, 231] width 71 height 28
select select "8"
click at [444, 217] on select "Jan Feb Mar Apr May Jun [DATE] Aug Sep Oct Nov Dec" at bounding box center [479, 231] width 71 height 28
click at [520, 324] on div "7" at bounding box center [516, 322] width 30 height 30
type input "[DATE]"
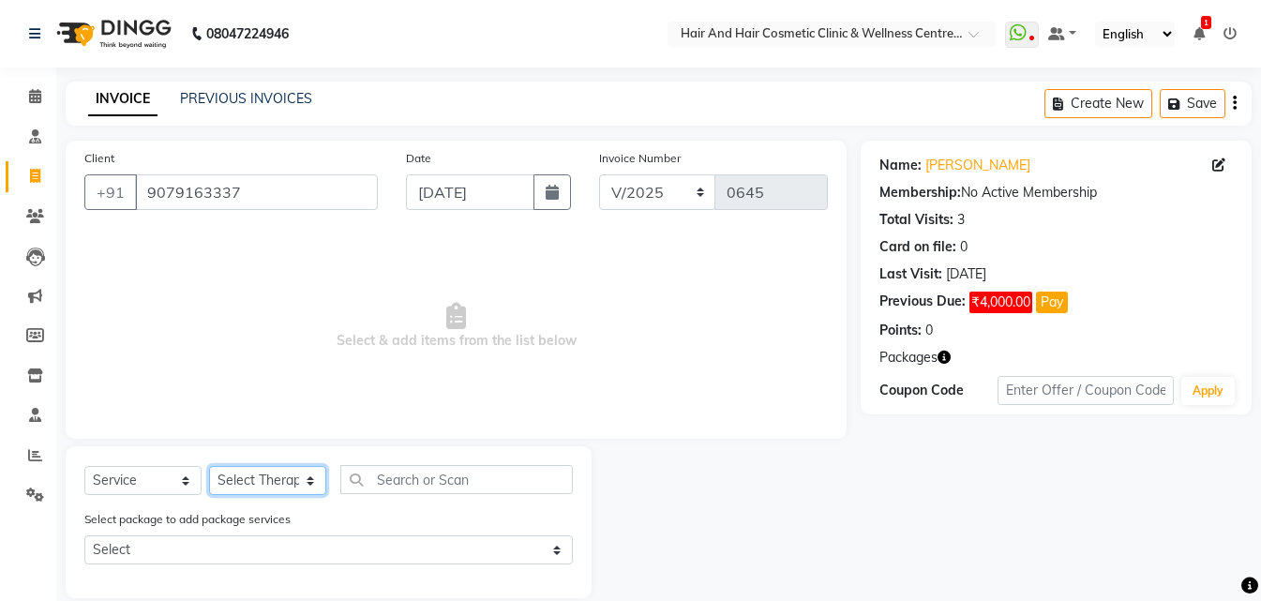
click at [277, 472] on select "Select Therapist [PERSON_NAME] [PERSON_NAME] DR [PERSON_NAME] Frontdesk [PERSON…" at bounding box center [267, 480] width 117 height 29
select select "34516"
click at [209, 466] on select "Select Therapist [PERSON_NAME] [PERSON_NAME] DR [PERSON_NAME] Frontdesk [PERSON…" at bounding box center [267, 480] width 117 height 29
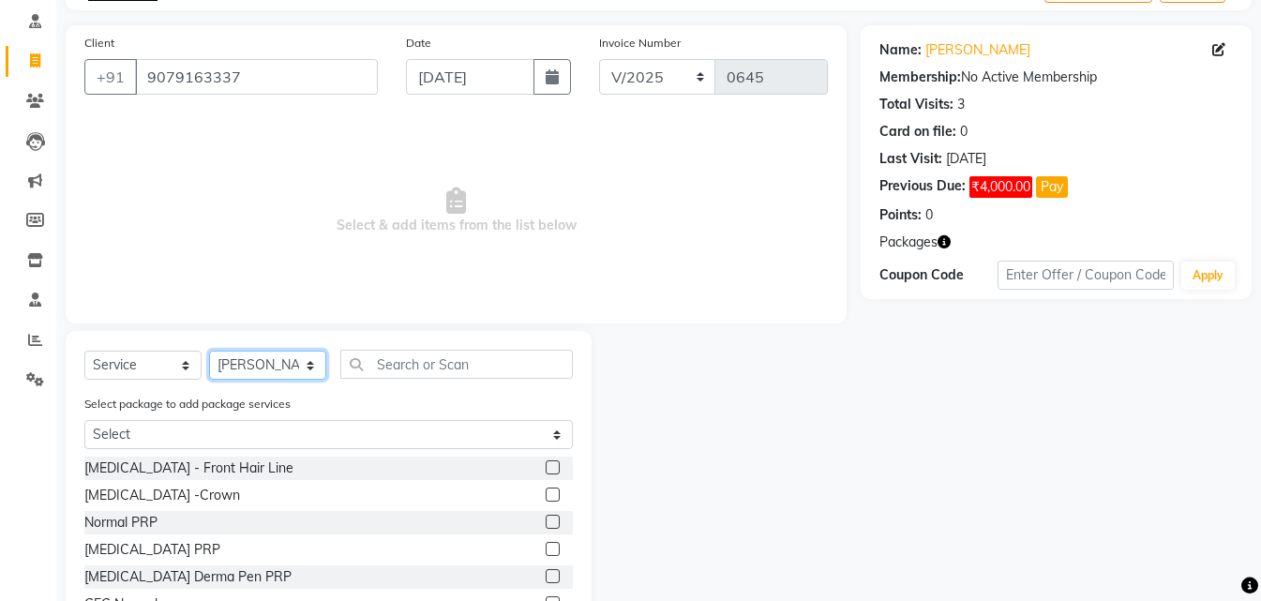
scroll to position [213, 0]
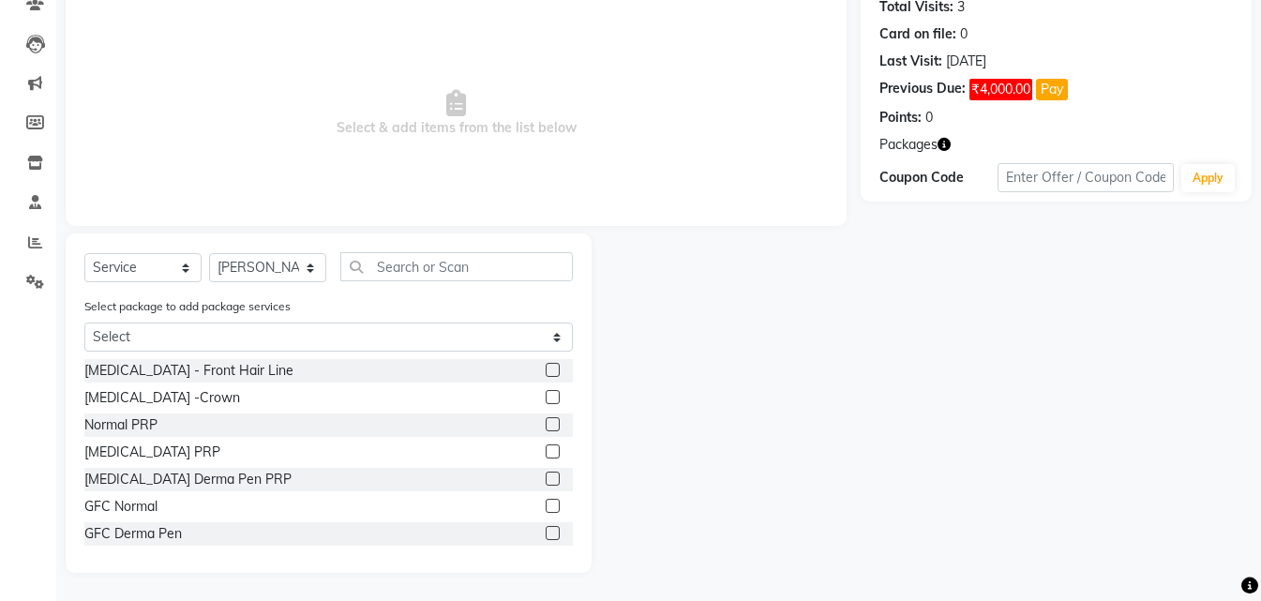
click at [546, 501] on label at bounding box center [553, 506] width 14 height 14
click at [546, 501] on input "checkbox" at bounding box center [552, 507] width 12 height 12
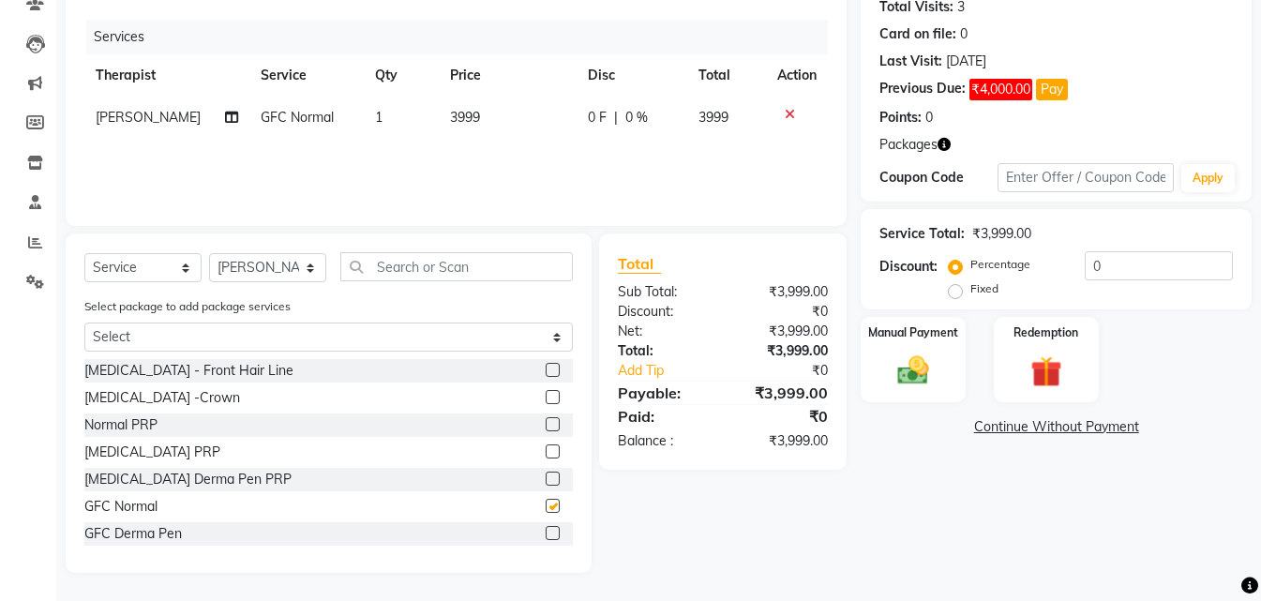
checkbox input "false"
click at [1011, 365] on div "Redemption" at bounding box center [1046, 359] width 109 height 89
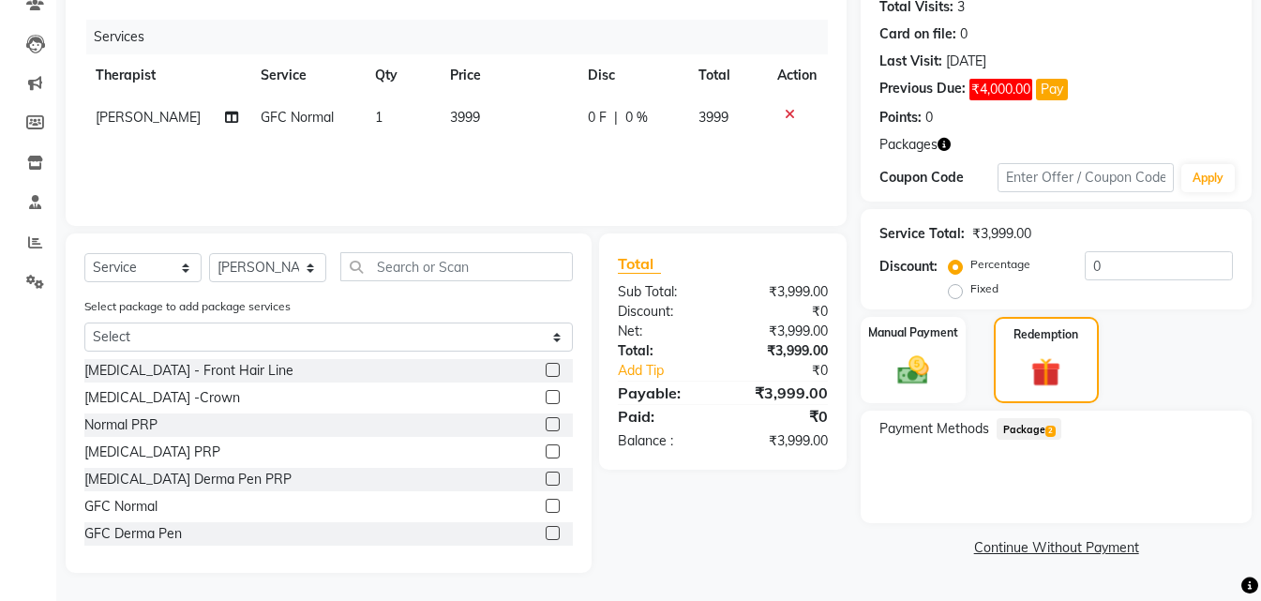
click at [1012, 434] on span "Package 2" at bounding box center [1028, 429] width 65 height 22
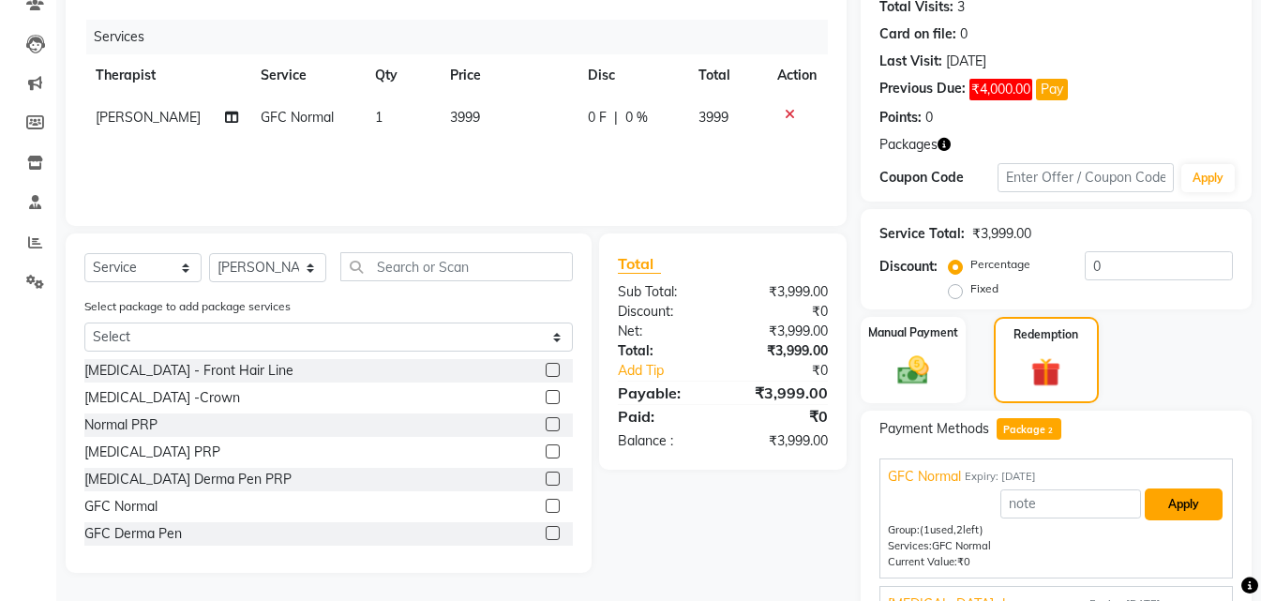
click at [1160, 518] on button "Apply" at bounding box center [1184, 504] width 78 height 32
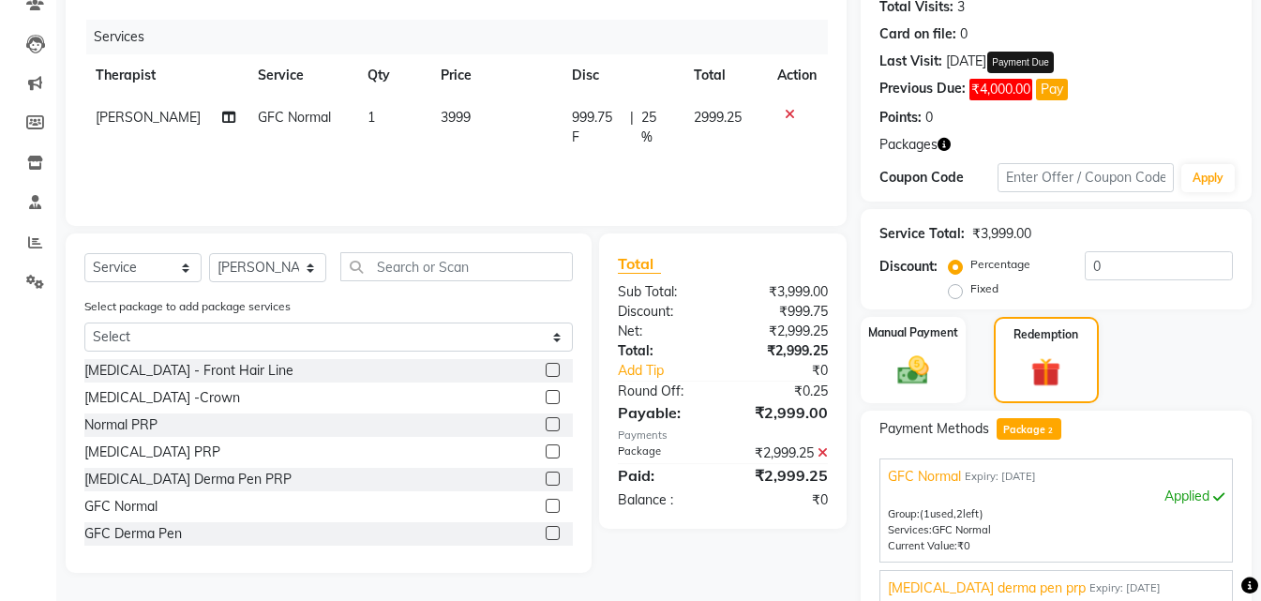
click at [1061, 98] on button "Pay" at bounding box center [1052, 90] width 32 height 22
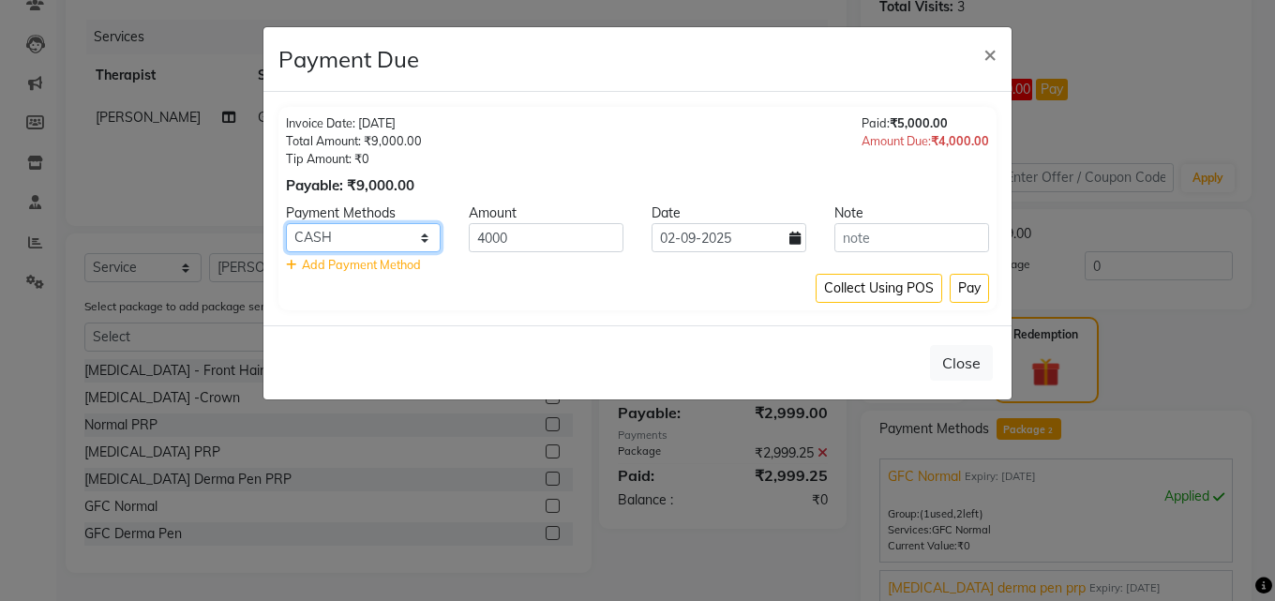
click at [405, 247] on select "PhonePe CASH PayTM CARD GPay" at bounding box center [363, 237] width 155 height 29
select select "5"
click at [286, 223] on select "PhonePe CASH PayTM CARD GPay" at bounding box center [363, 237] width 155 height 29
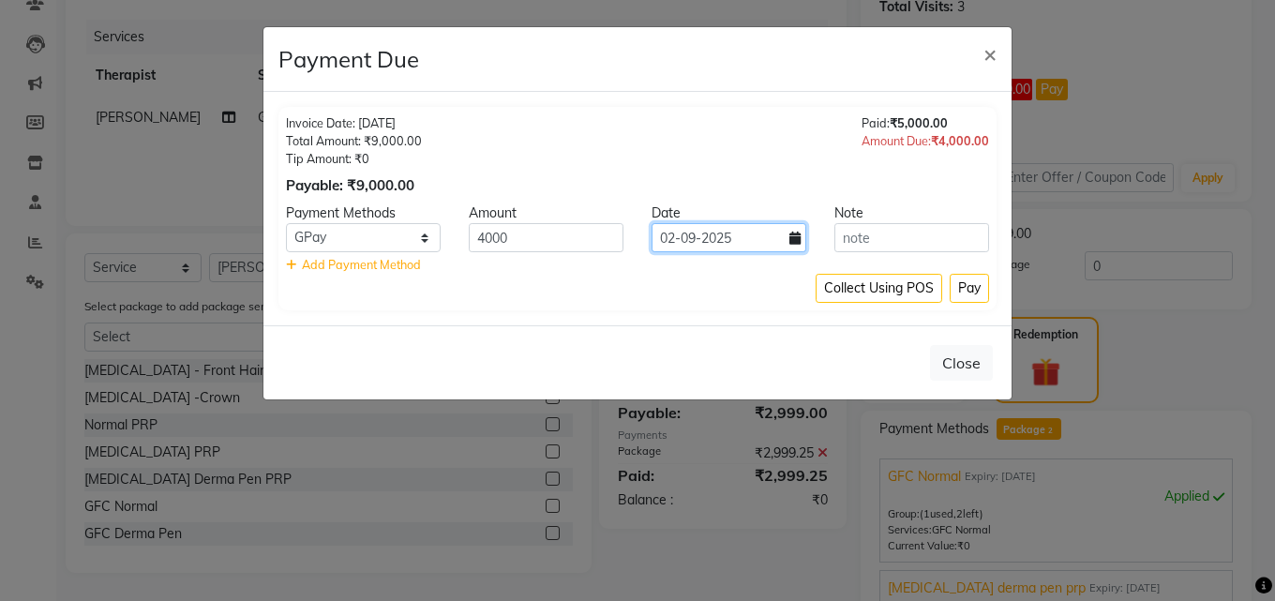
click at [711, 240] on input "02-09-2025" at bounding box center [729, 237] width 155 height 29
select select "9"
select select "2025"
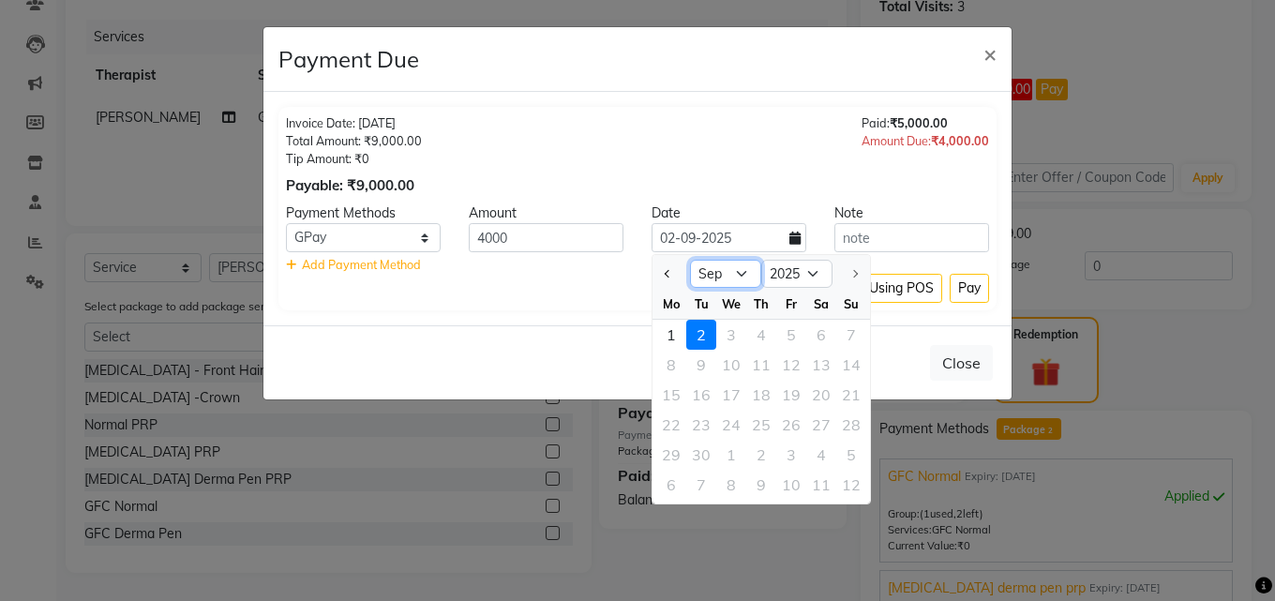
click at [704, 273] on select "Jan Feb Mar Apr May Jun [DATE] Aug Sep" at bounding box center [725, 274] width 71 height 28
select select "8"
click at [690, 260] on select "Jan Feb Mar Apr May Jun [DATE] Aug Sep" at bounding box center [725, 274] width 71 height 28
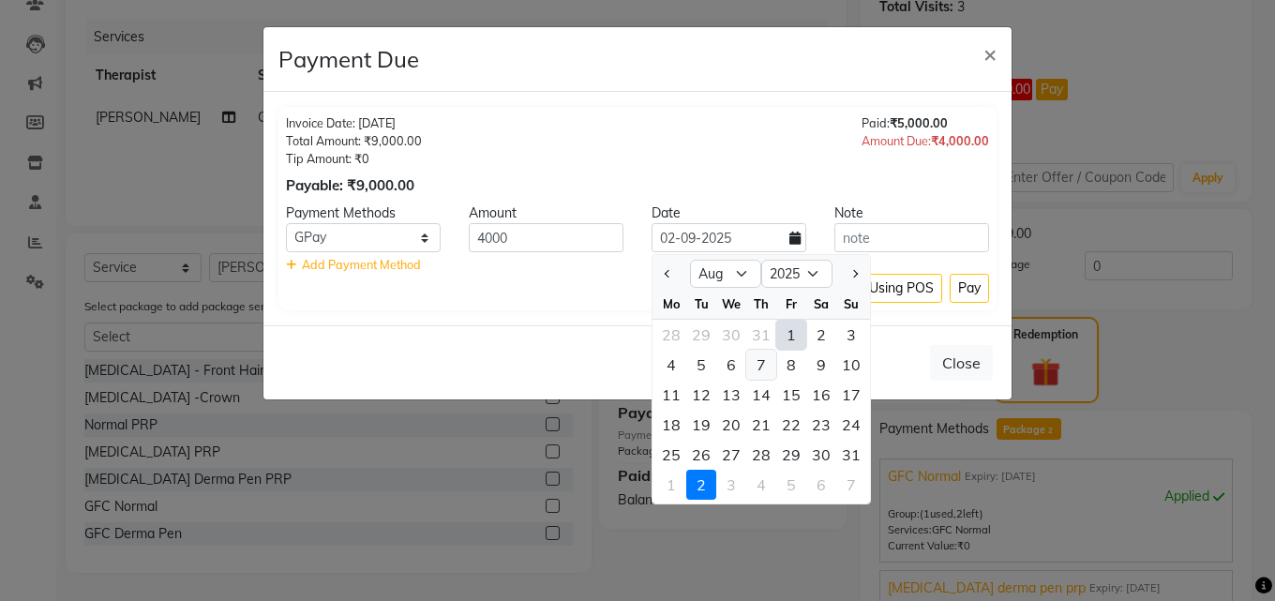
click at [760, 359] on div "7" at bounding box center [761, 365] width 30 height 30
type input "[DATE]"
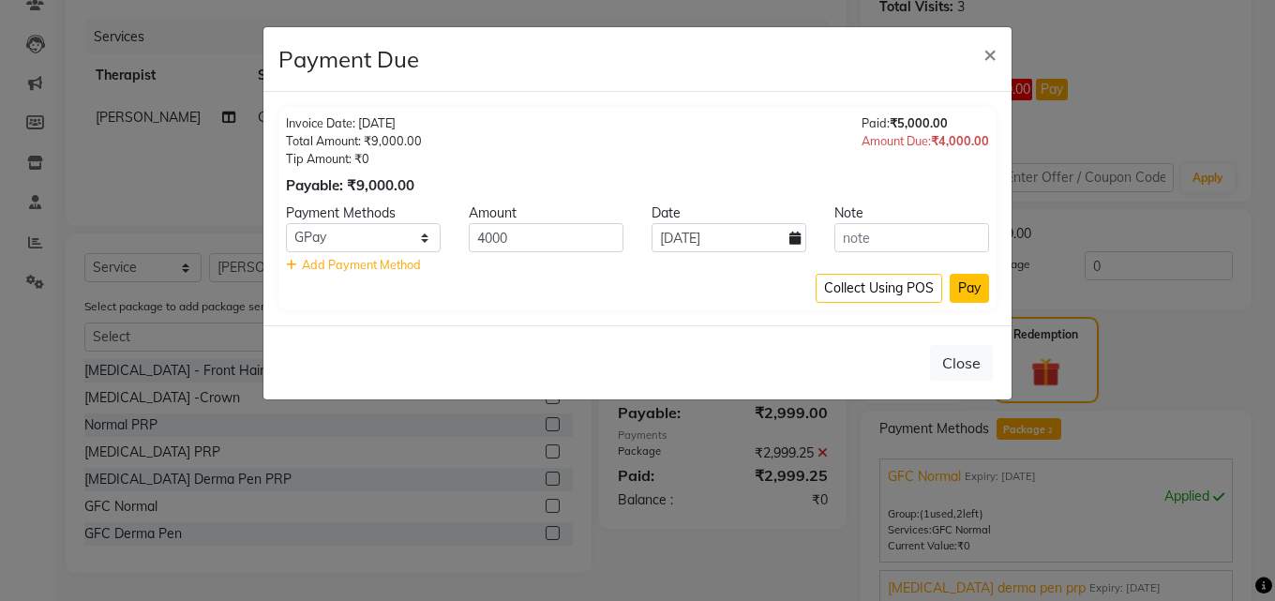
click at [975, 281] on button "Pay" at bounding box center [969, 288] width 39 height 29
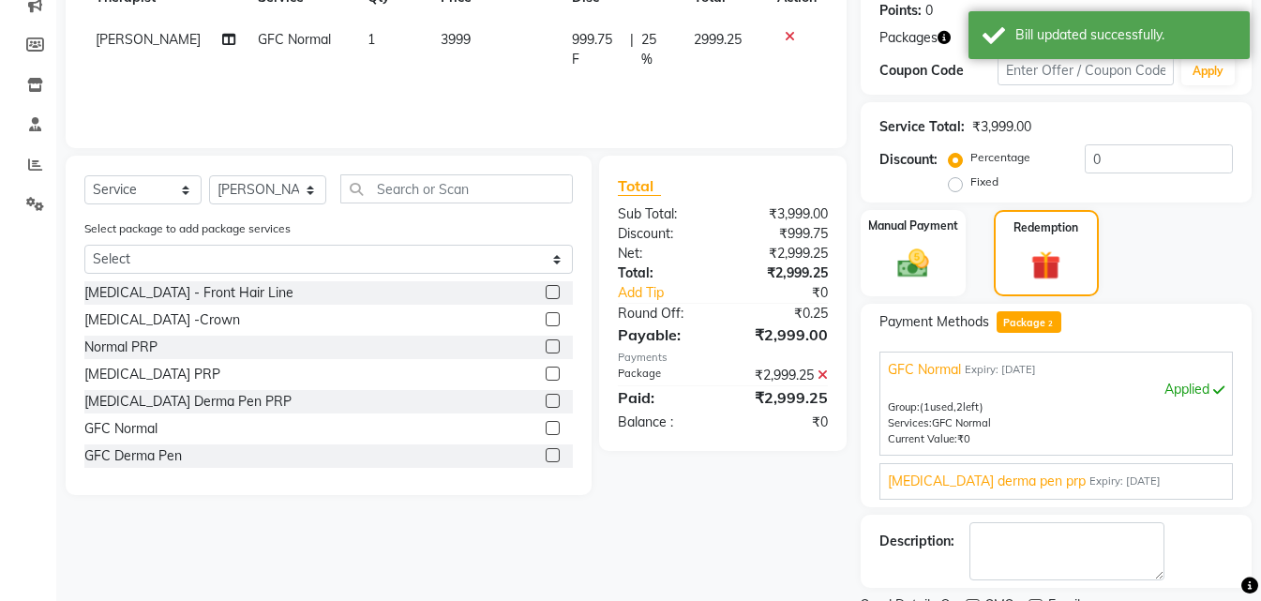
scroll to position [369, 0]
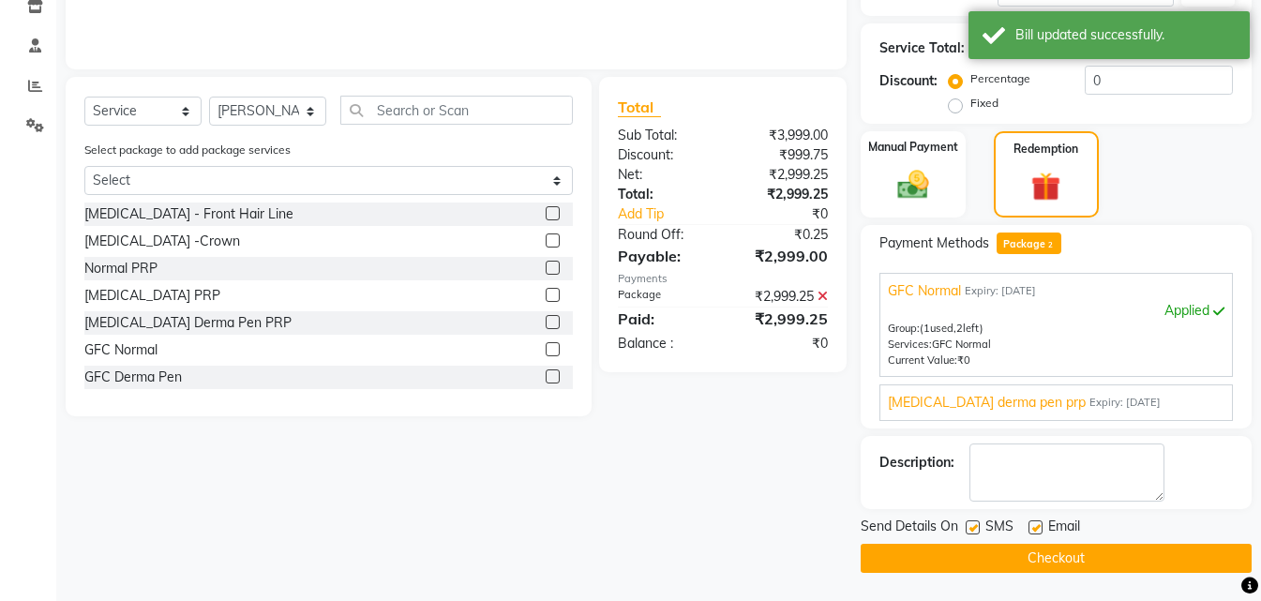
click at [966, 525] on label at bounding box center [973, 527] width 14 height 14
click at [966, 525] on input "checkbox" at bounding box center [972, 528] width 12 height 12
checkbox input "false"
click at [957, 558] on button "Checkout" at bounding box center [1056, 558] width 391 height 29
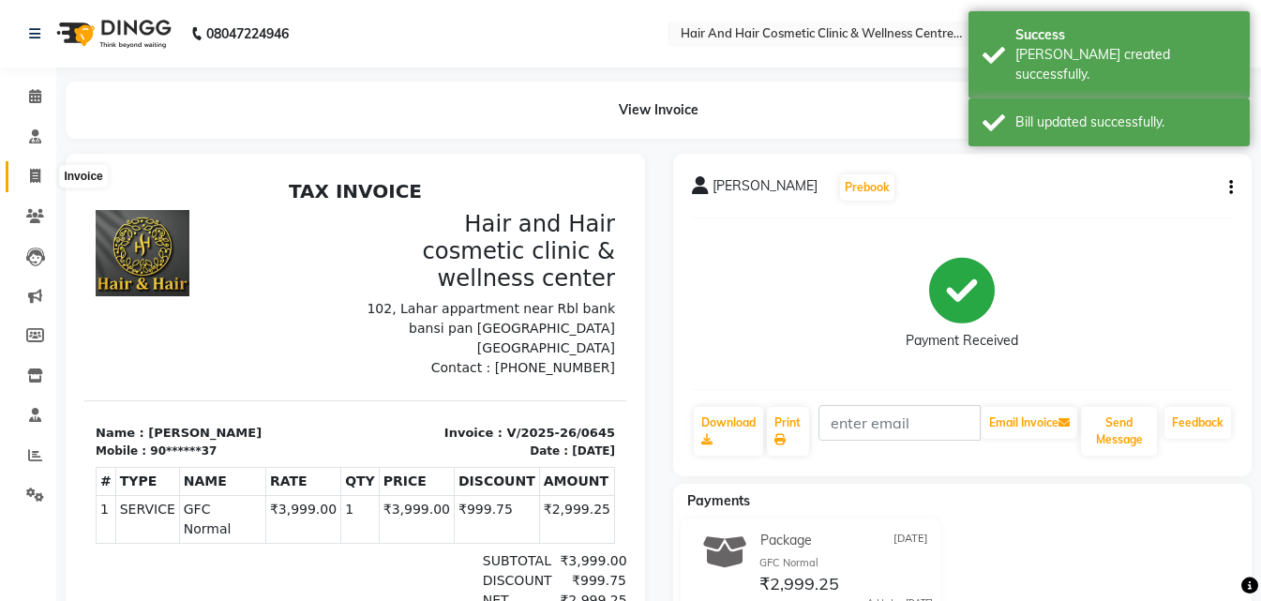
click at [42, 174] on span at bounding box center [35, 177] width 33 height 22
select select "service"
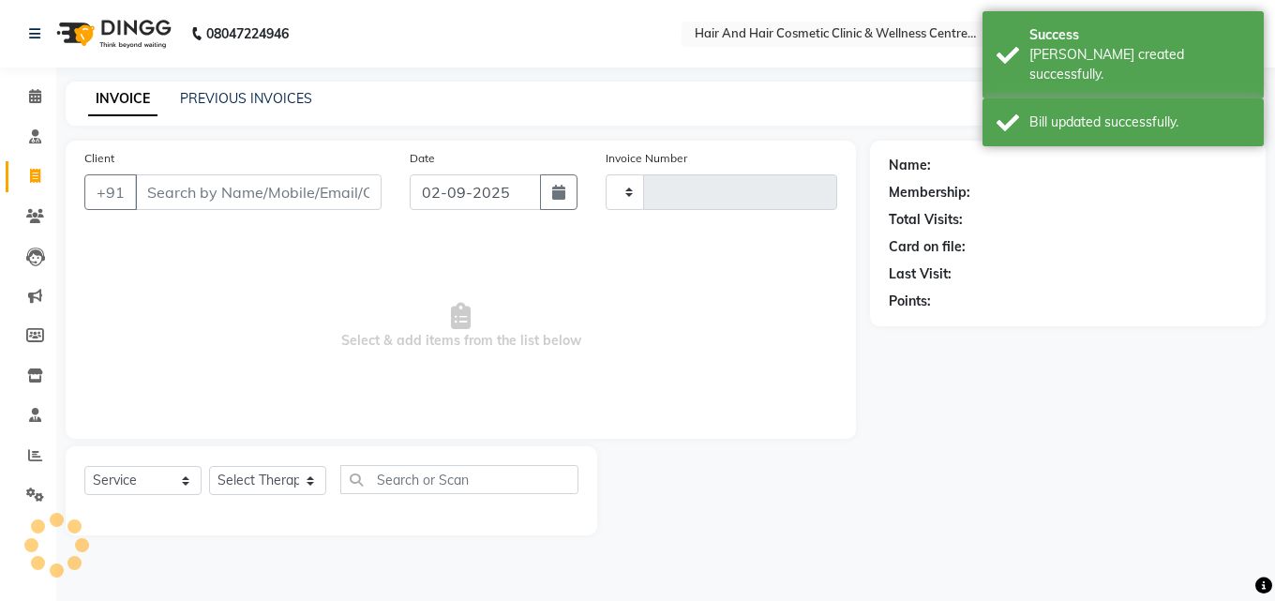
type input "0646"
select select "5272"
click at [196, 192] on input "Client" at bounding box center [258, 192] width 247 height 36
type input "9079163337"
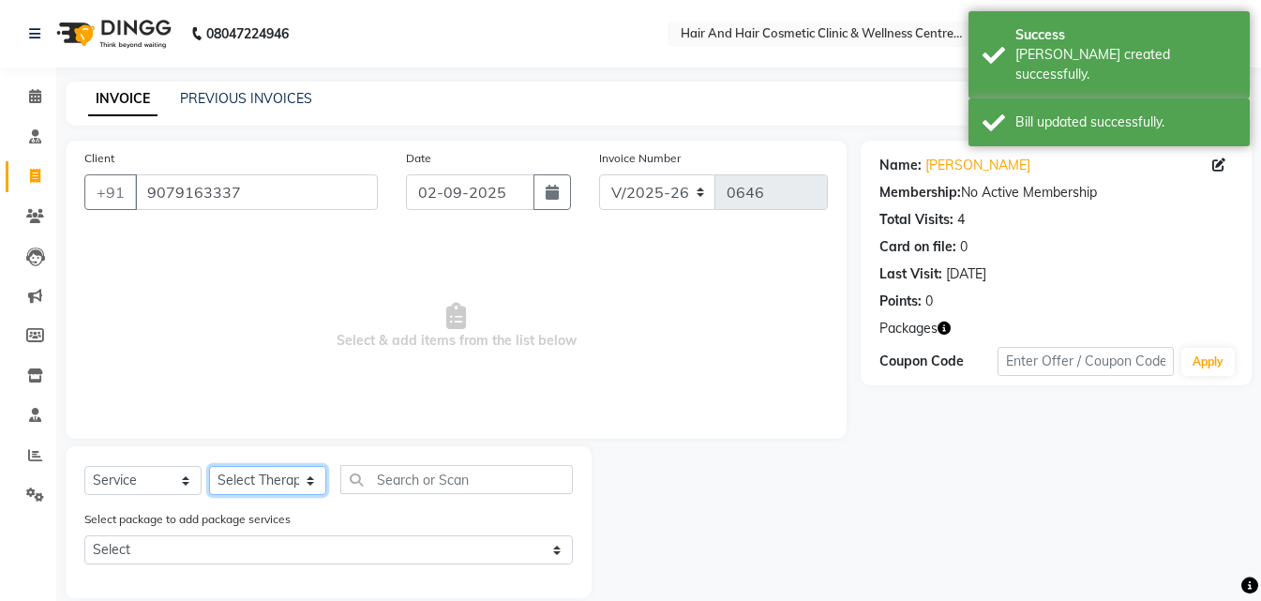
click at [259, 478] on select "Select Therapist [PERSON_NAME] [PERSON_NAME] DR [PERSON_NAME] Frontdesk [PERSON…" at bounding box center [267, 480] width 117 height 29
select select "34516"
click at [209, 466] on select "Select Therapist [PERSON_NAME] [PERSON_NAME] DR [PERSON_NAME] Frontdesk [PERSON…" at bounding box center [267, 480] width 117 height 29
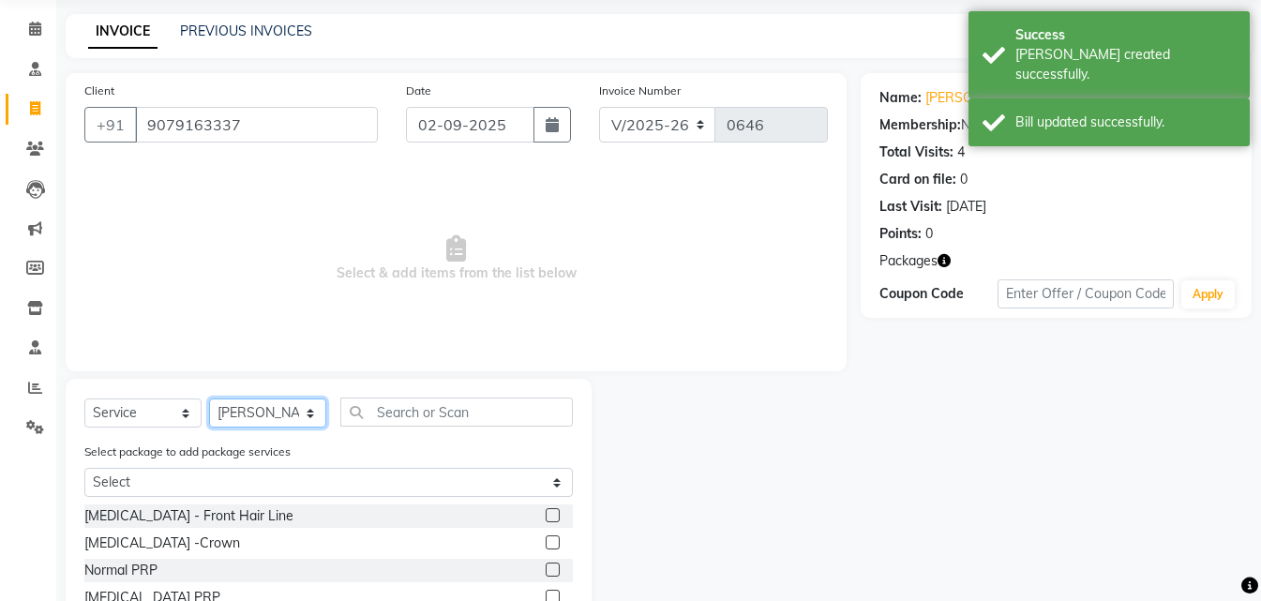
scroll to position [213, 0]
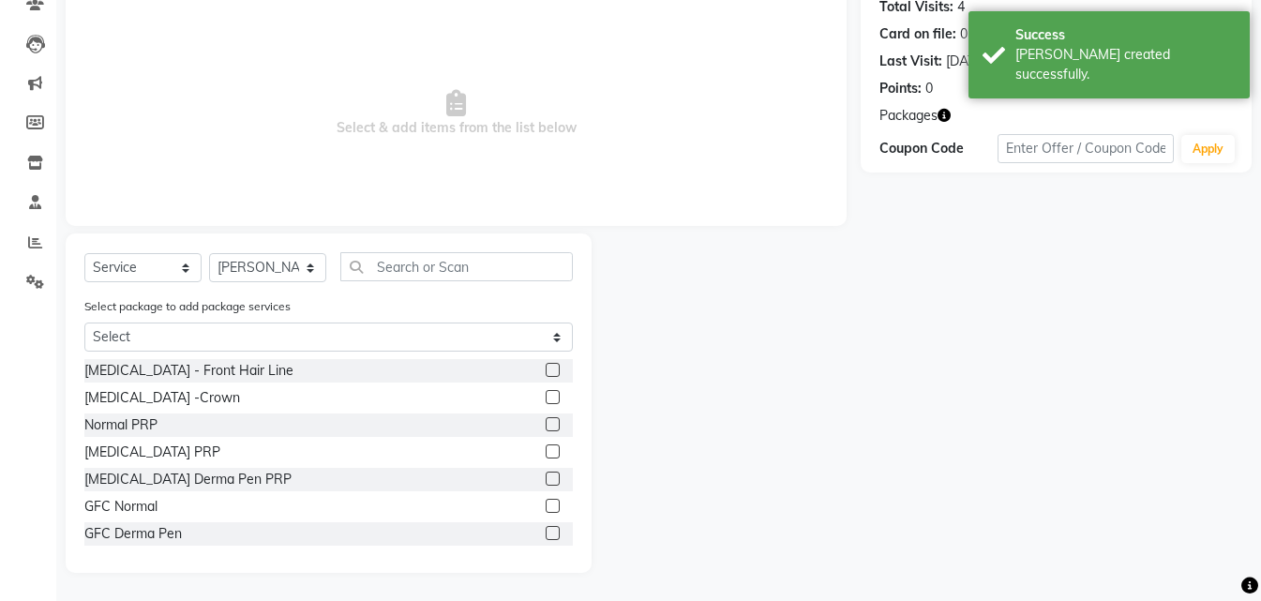
click at [546, 501] on label at bounding box center [553, 506] width 14 height 14
click at [546, 501] on input "checkbox" at bounding box center [552, 507] width 12 height 12
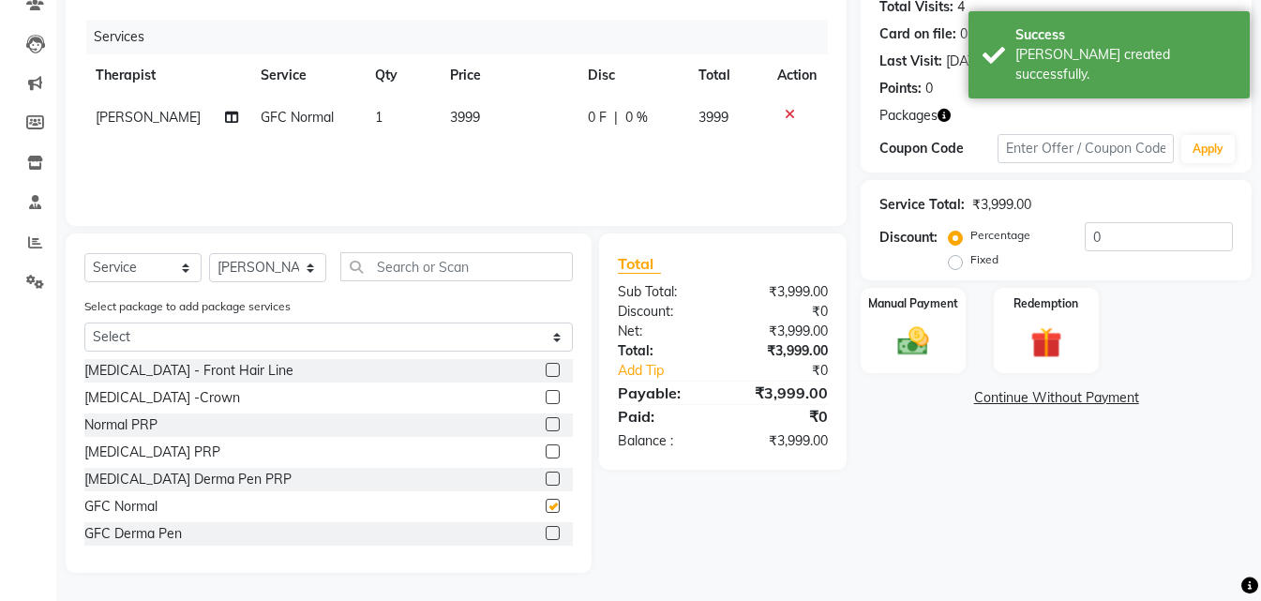
checkbox input "false"
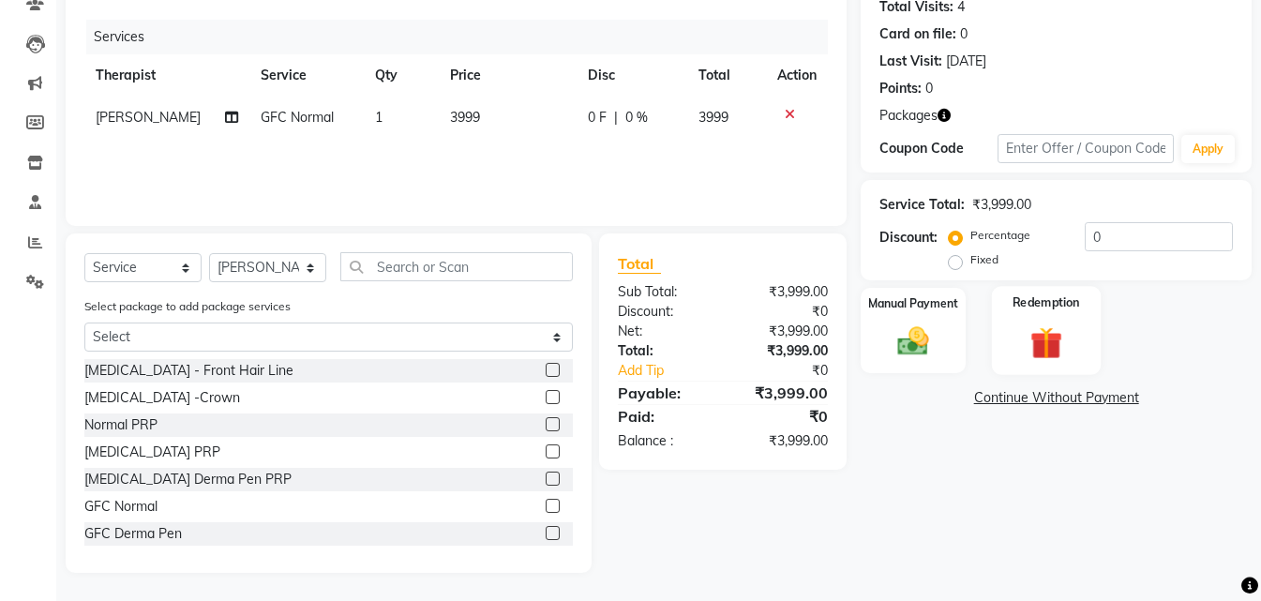
click at [1021, 334] on img at bounding box center [1046, 342] width 52 height 40
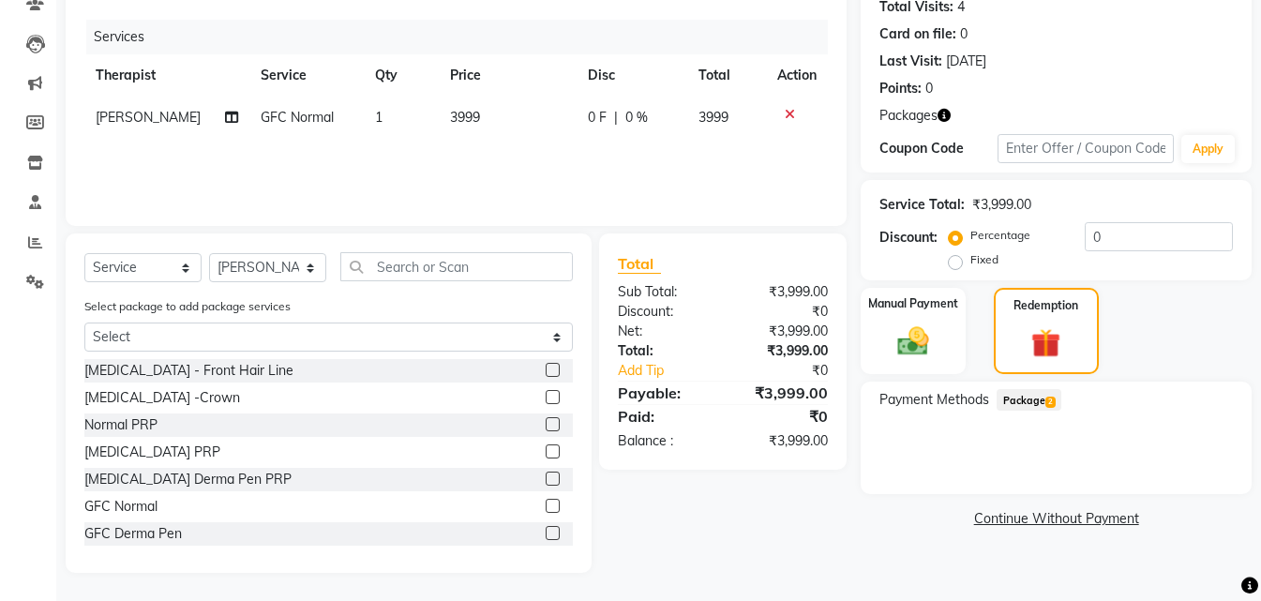
click at [986, 394] on span "Payment Methods" at bounding box center [934, 400] width 110 height 20
click at [1003, 399] on span "Package 2" at bounding box center [1028, 400] width 65 height 22
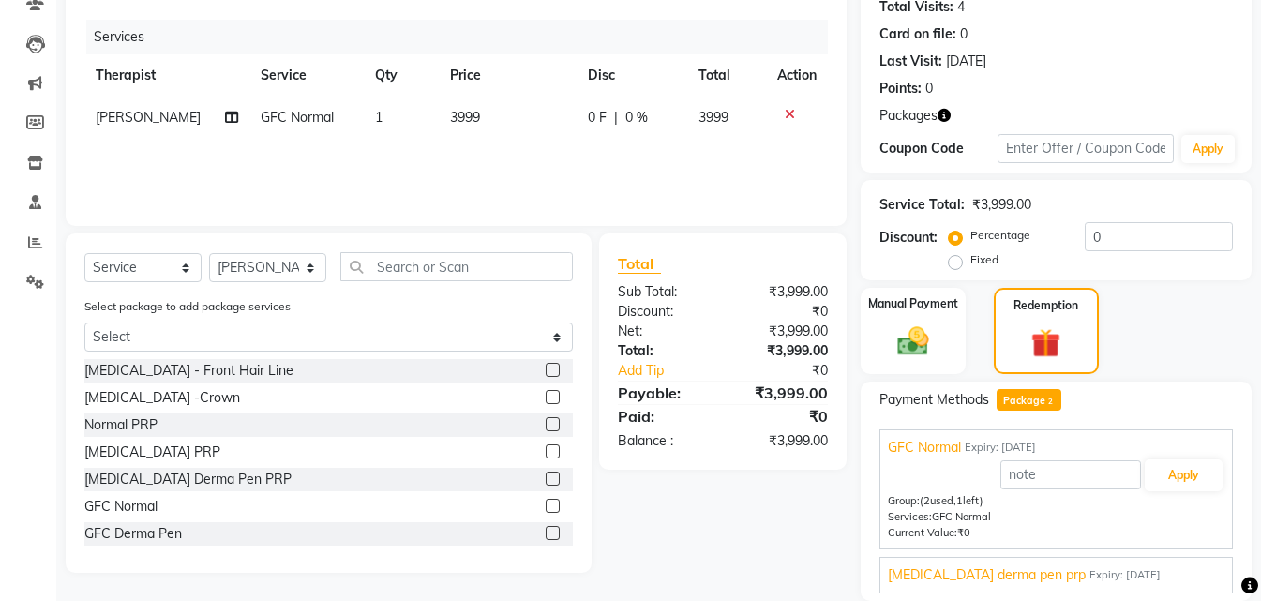
click at [1151, 451] on div "GFC Normal Expiry: [DATE]" at bounding box center [1056, 448] width 337 height 20
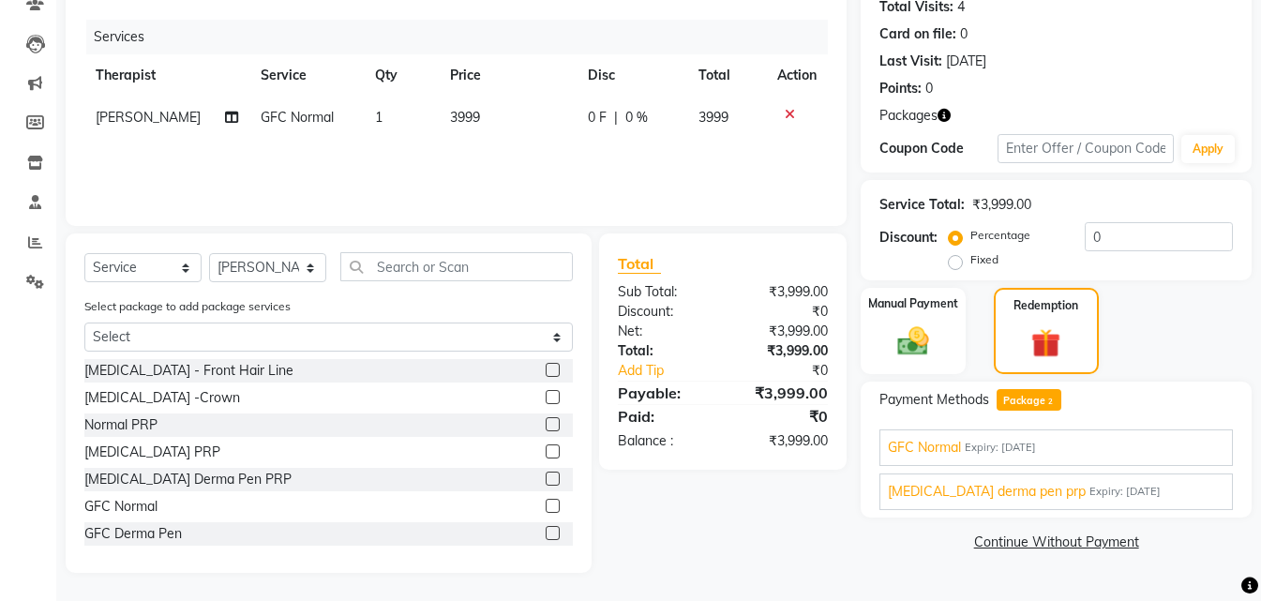
click at [930, 451] on span "GFC Normal" at bounding box center [924, 448] width 73 height 20
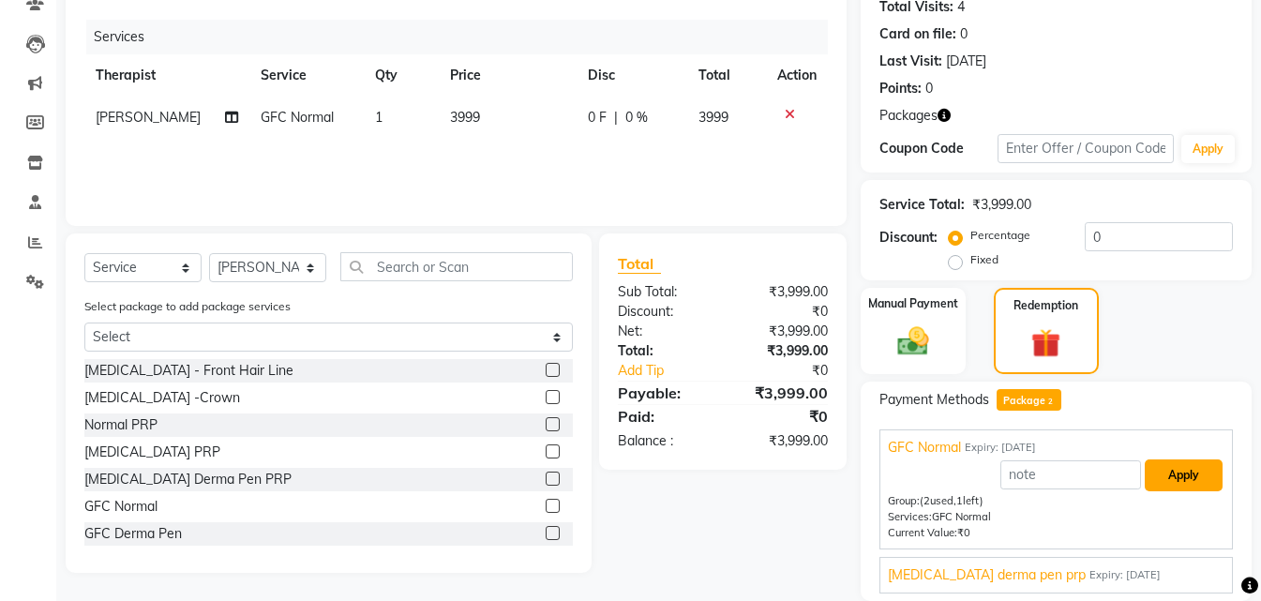
click at [1185, 483] on button "Apply" at bounding box center [1184, 475] width 78 height 32
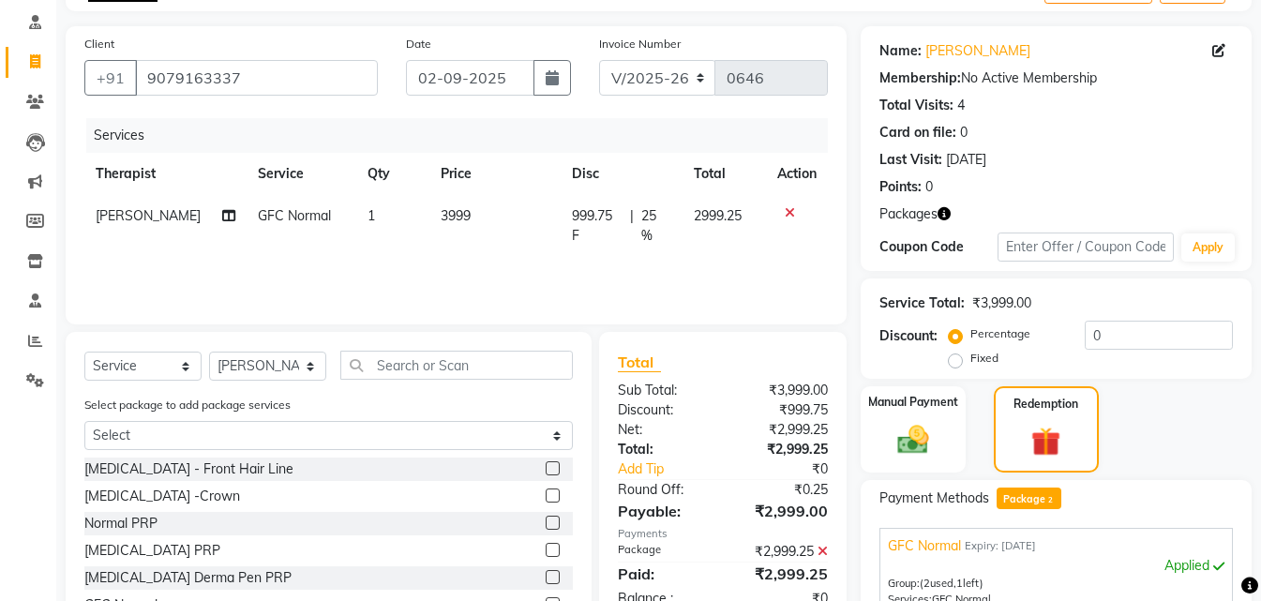
scroll to position [369, 0]
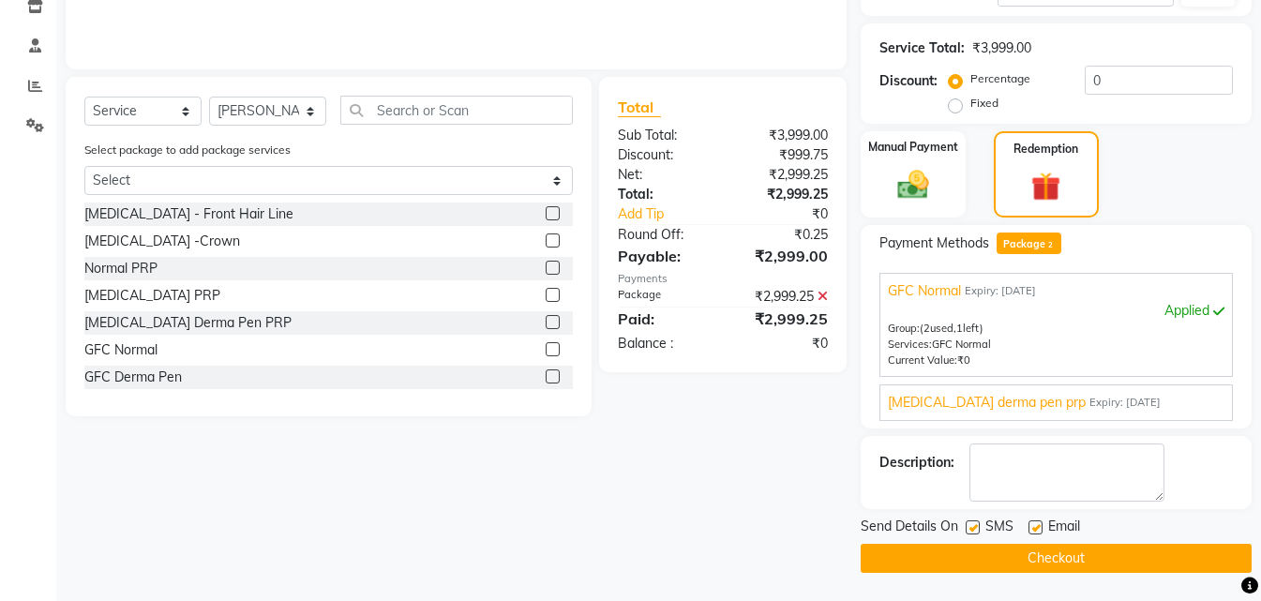
click at [966, 524] on label at bounding box center [973, 527] width 14 height 14
click at [966, 524] on input "checkbox" at bounding box center [972, 528] width 12 height 12
checkbox input "false"
click at [968, 559] on button "Checkout" at bounding box center [1056, 558] width 391 height 29
